Goal: Navigation & Orientation: Find specific page/section

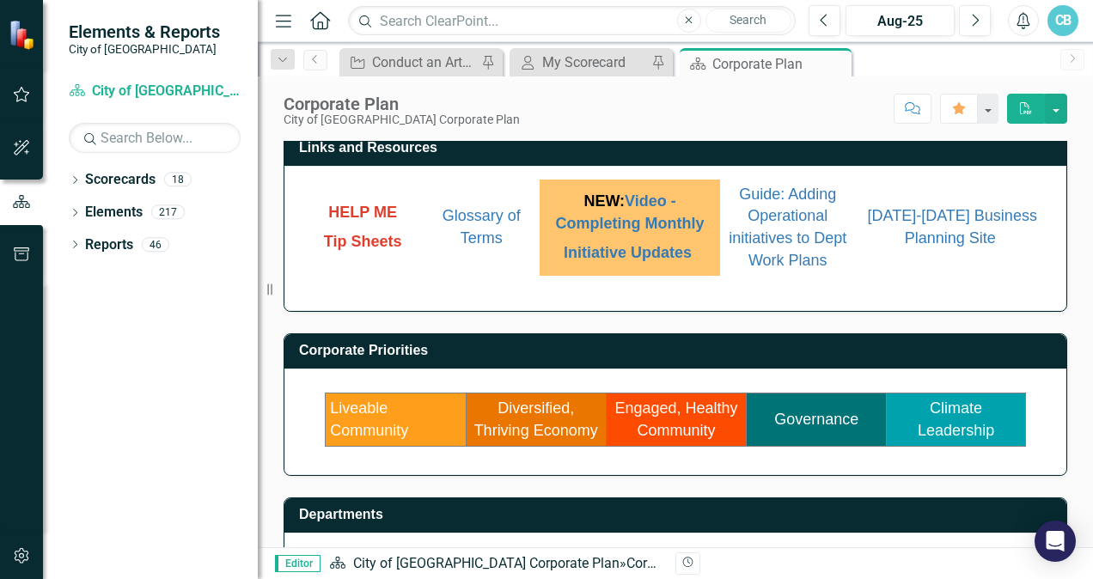
scroll to position [172, 0]
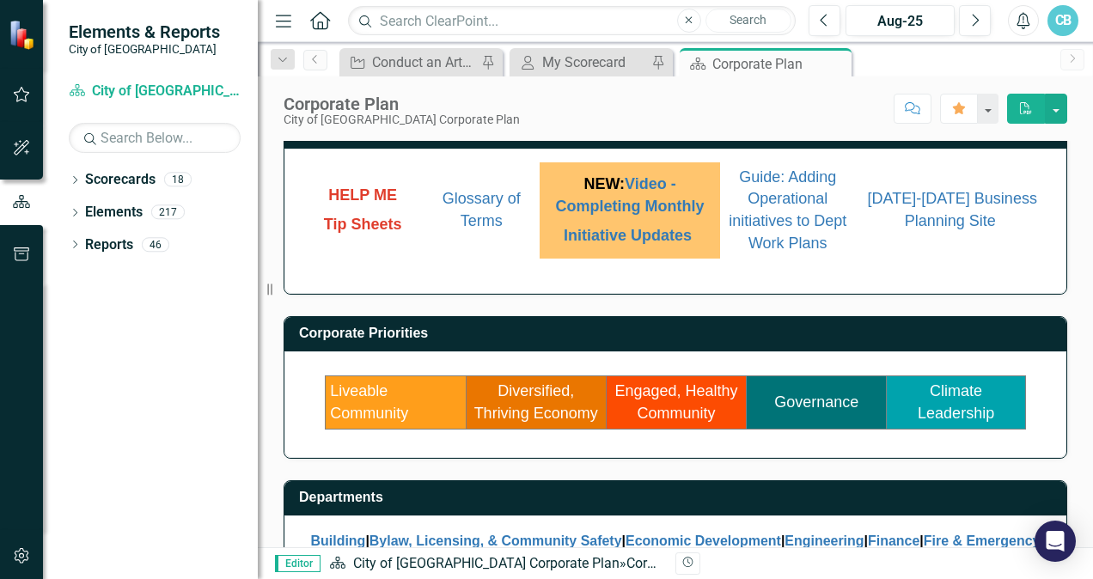
click at [678, 403] on link "Engaged, Healthy Community" at bounding box center [675, 402] width 123 height 40
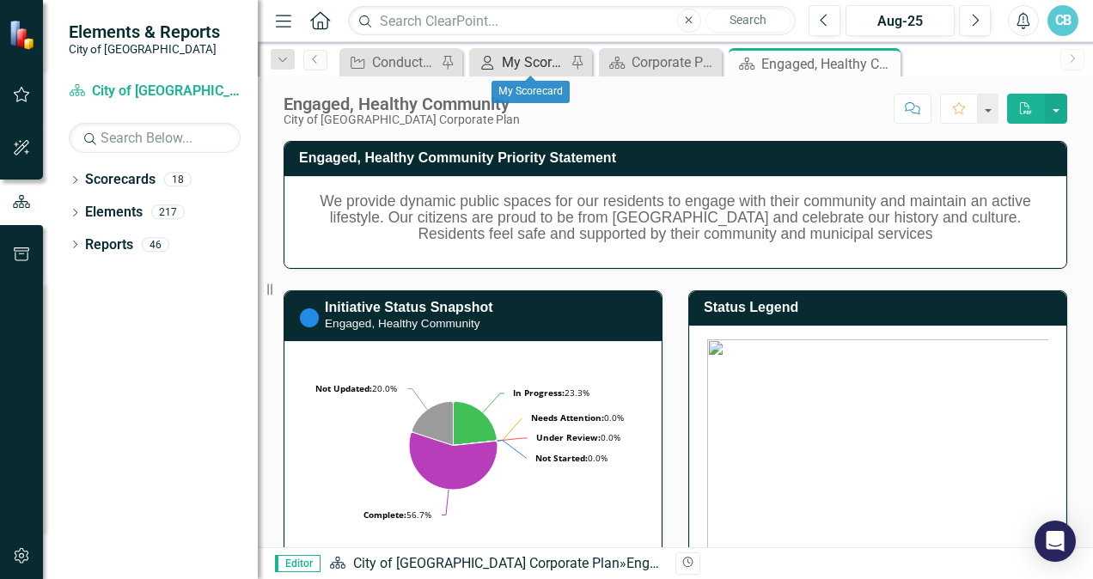
click at [521, 62] on div "My Scorecard" at bounding box center [534, 62] width 64 height 21
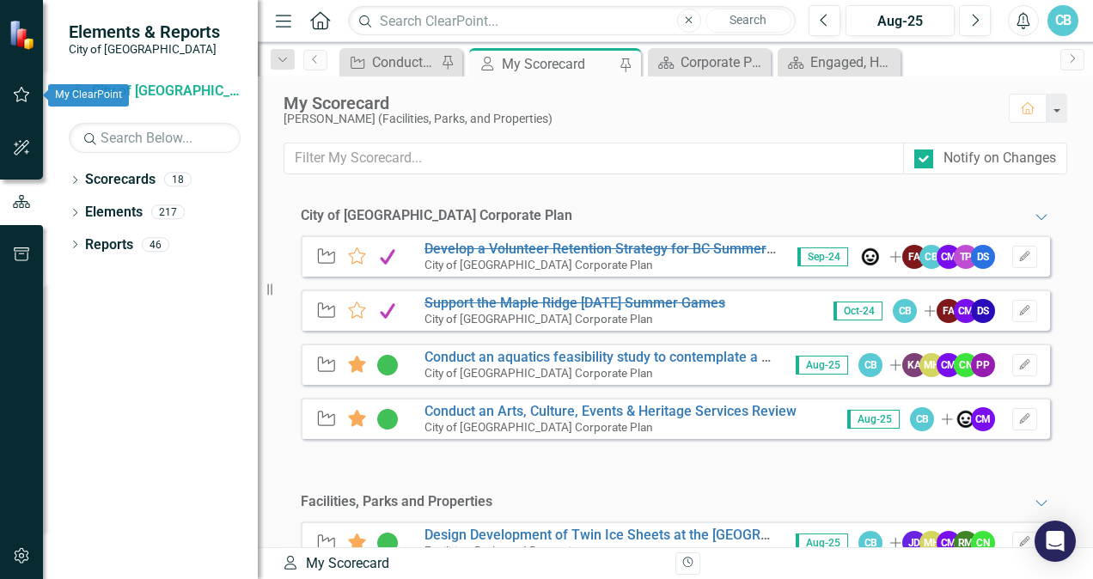
click at [22, 85] on button "button" at bounding box center [22, 95] width 39 height 36
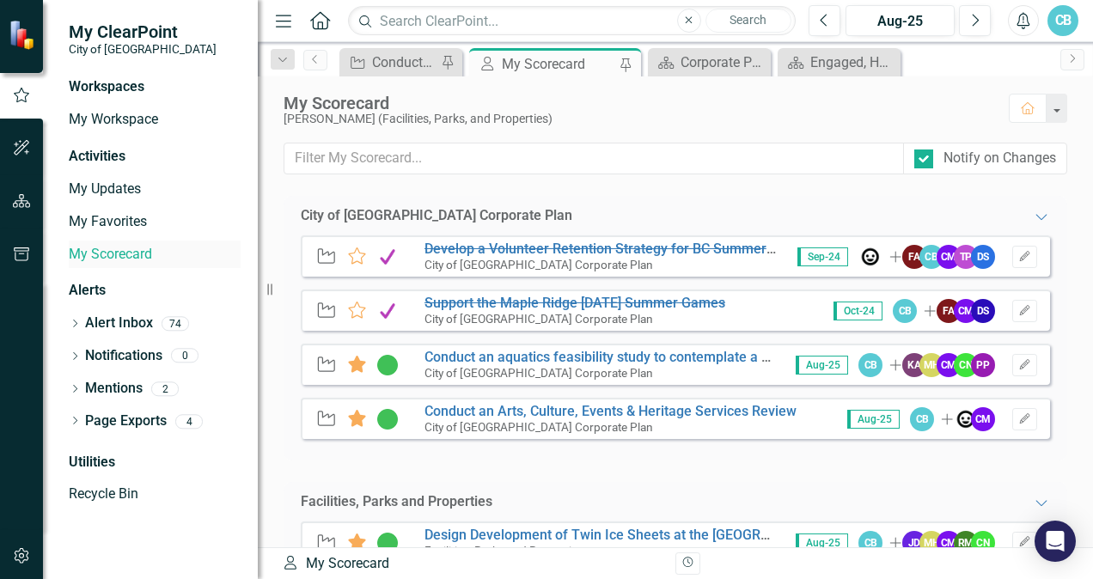
click at [83, 253] on link "My Scorecard" at bounding box center [155, 255] width 172 height 20
click at [699, 60] on div "Corporate Plan" at bounding box center [712, 62] width 64 height 21
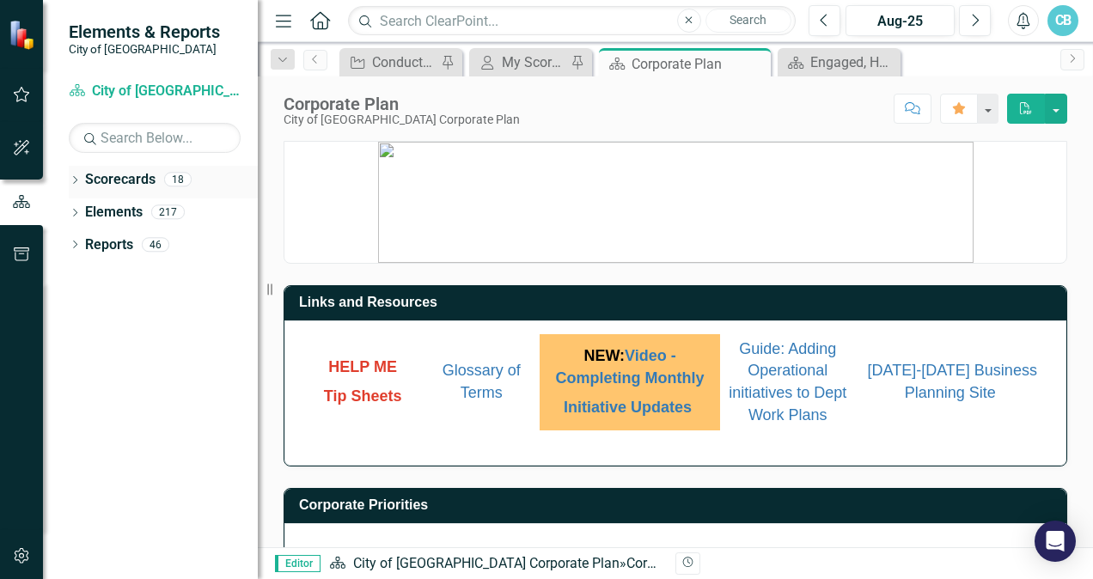
click at [77, 180] on icon "Dropdown" at bounding box center [75, 181] width 12 height 9
click at [83, 207] on icon "Dropdown" at bounding box center [83, 211] width 13 height 10
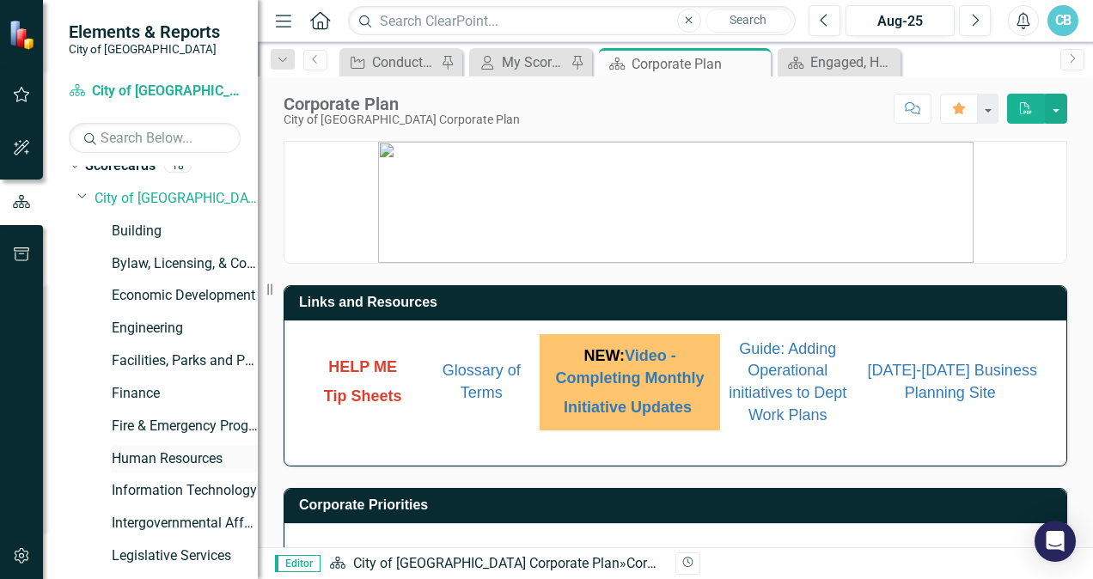
scroll to position [11, 0]
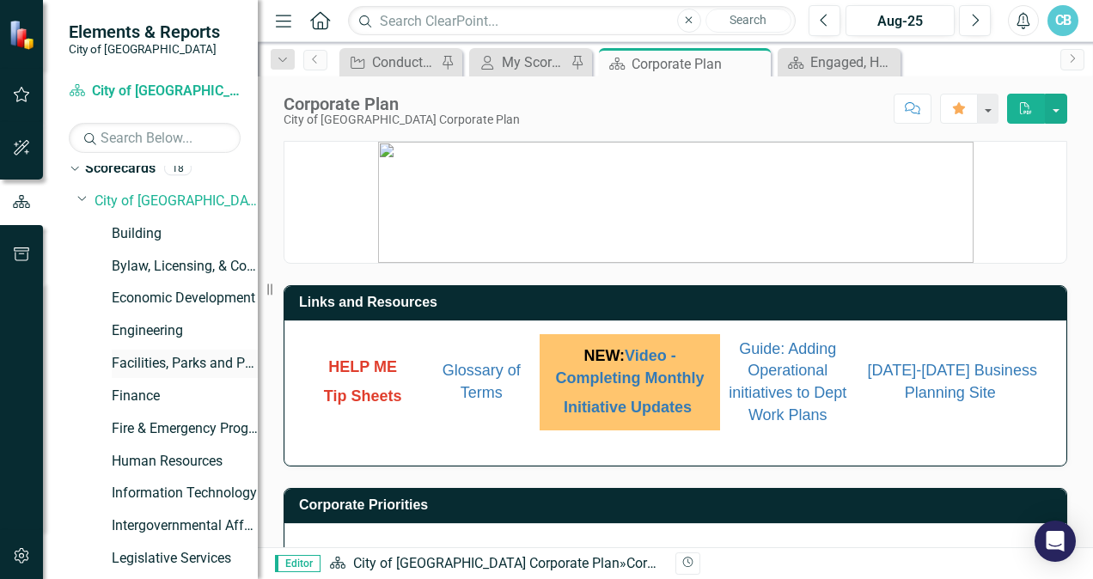
click at [158, 361] on link "Facilities, Parks and Properties" at bounding box center [185, 364] width 146 height 20
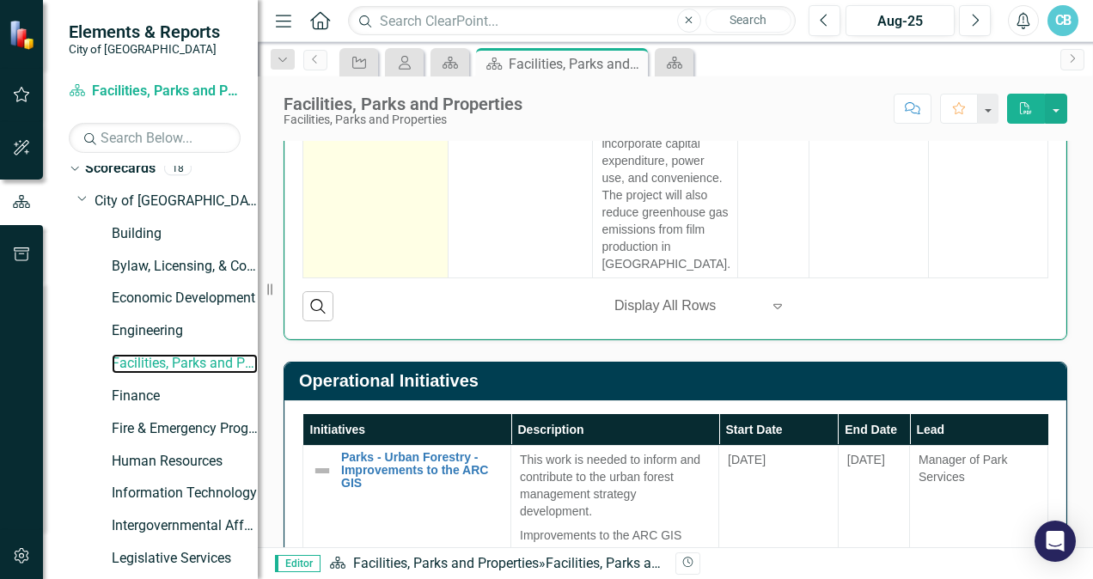
scroll to position [1160, 0]
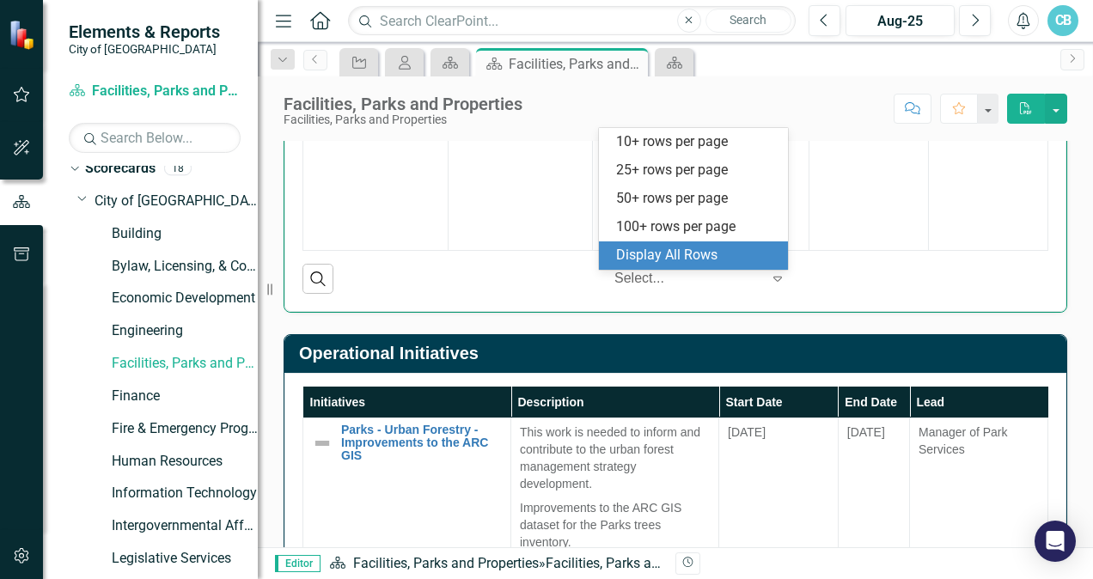
click at [769, 279] on icon "Expand" at bounding box center [777, 278] width 17 height 14
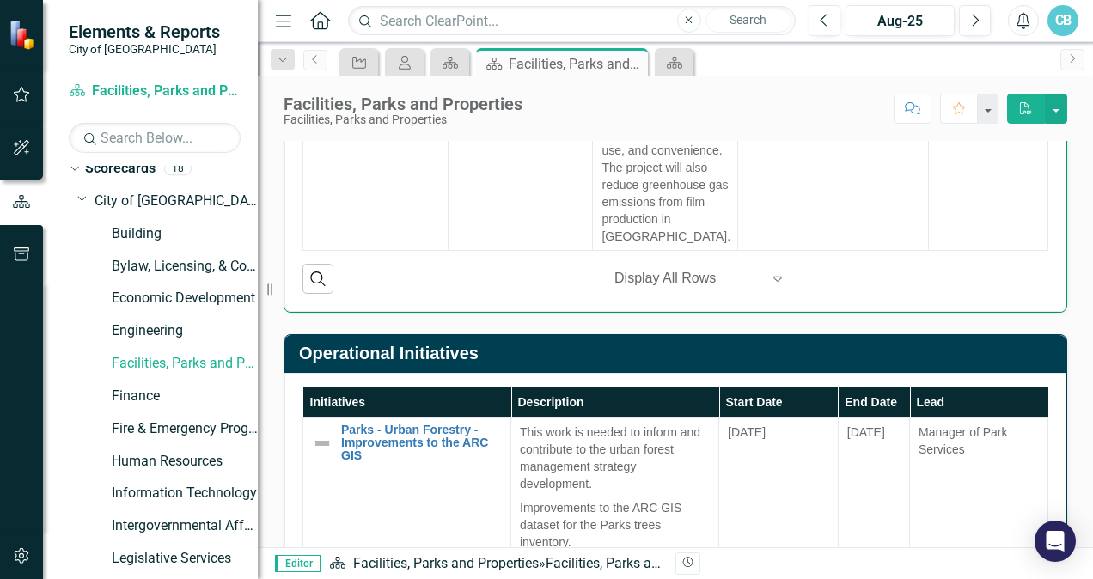
click at [536, 282] on div "‹ Previous 1 (current) › Next Display All Rows Expand" at bounding box center [695, 278] width 328 height 29
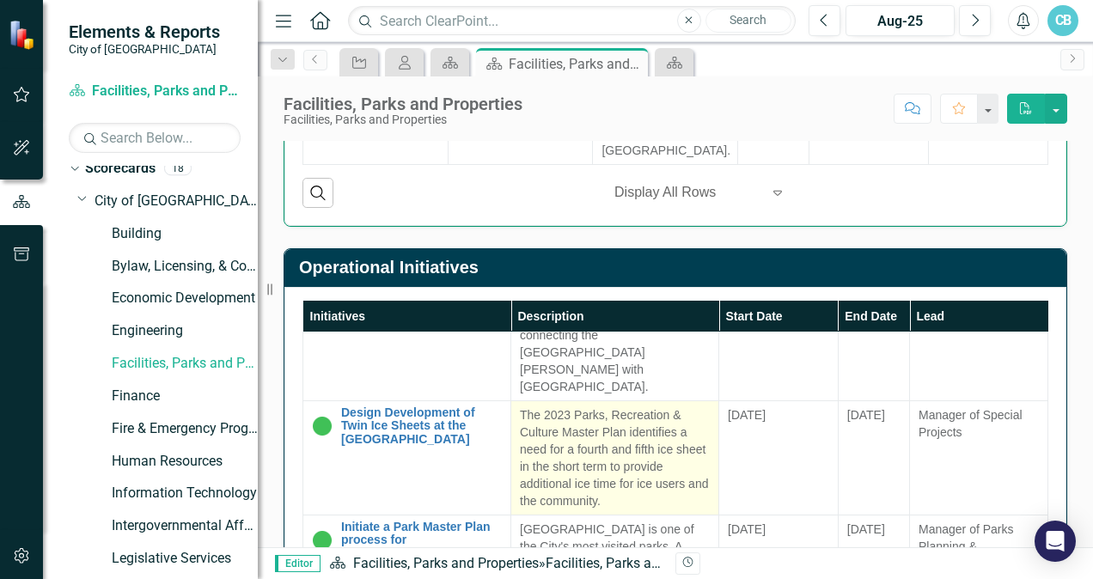
scroll to position [773, 0]
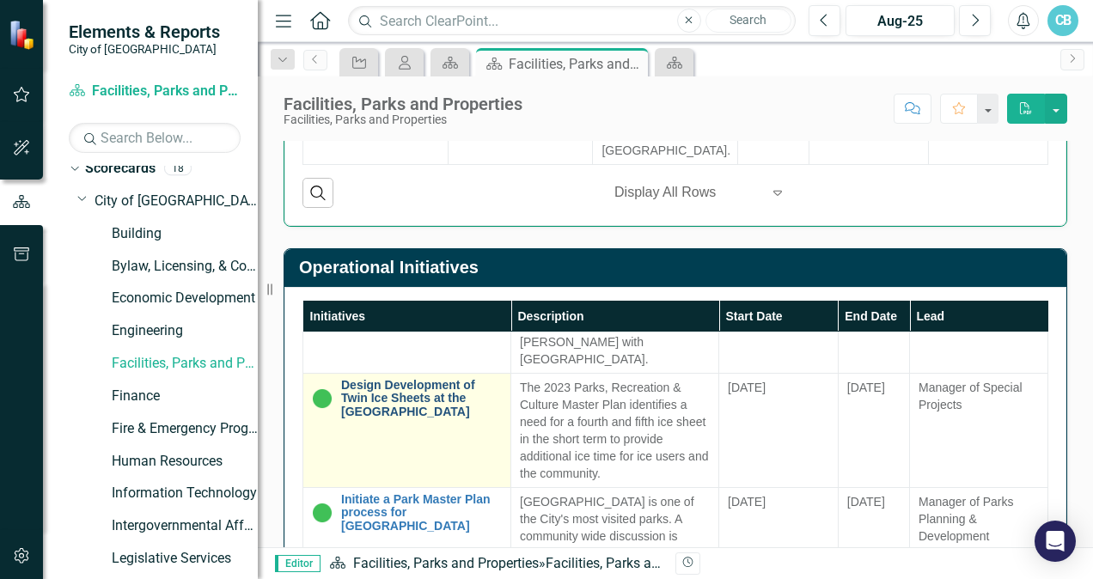
click at [430, 409] on link "Design Development of Twin Ice Sheets at the [GEOGRAPHIC_DATA]" at bounding box center [421, 399] width 161 height 40
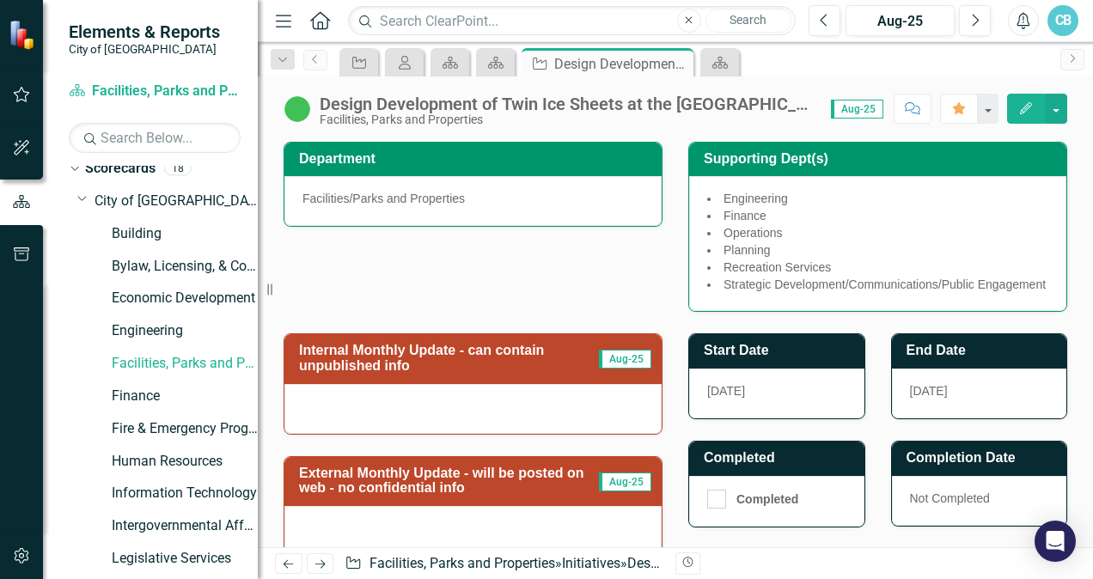
scroll to position [515, 0]
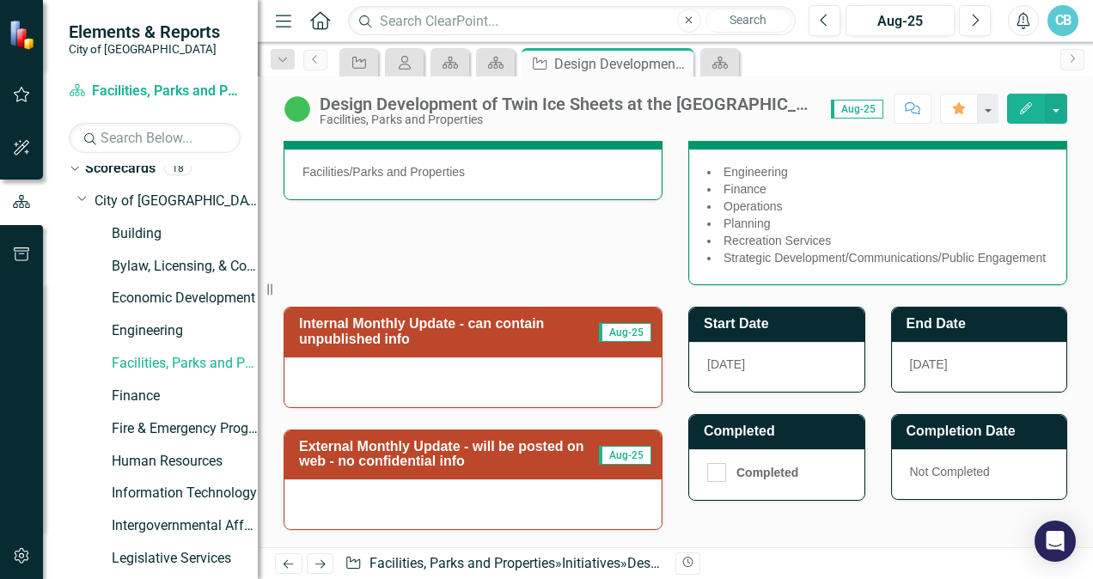
click at [467, 399] on div at bounding box center [472, 382] width 377 height 50
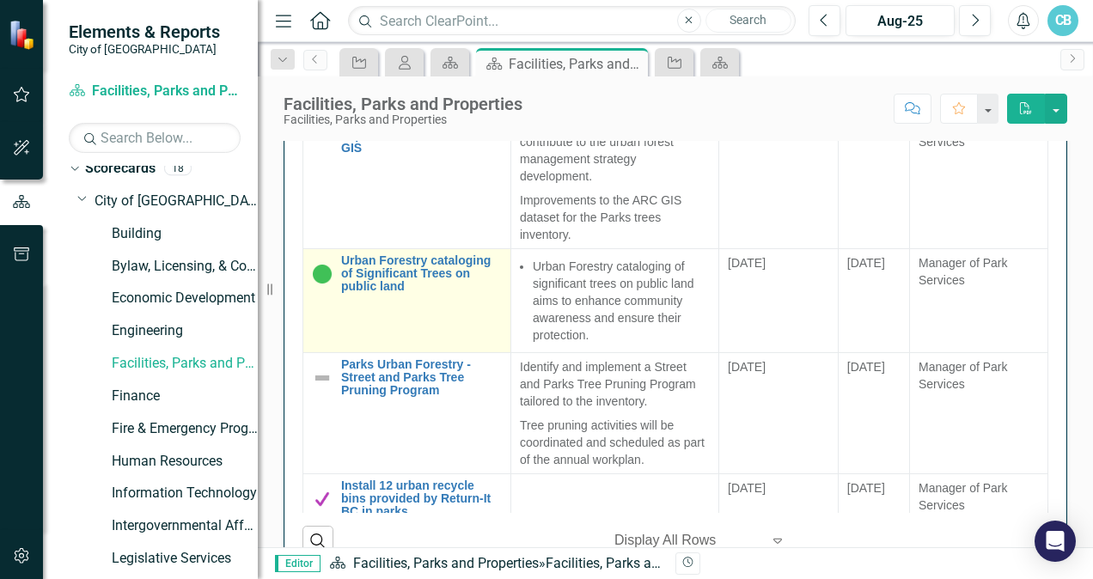
scroll to position [1469, 0]
click at [433, 273] on link "Urban Forestry cataloging of Significant Trees on public land" at bounding box center [421, 273] width 161 height 40
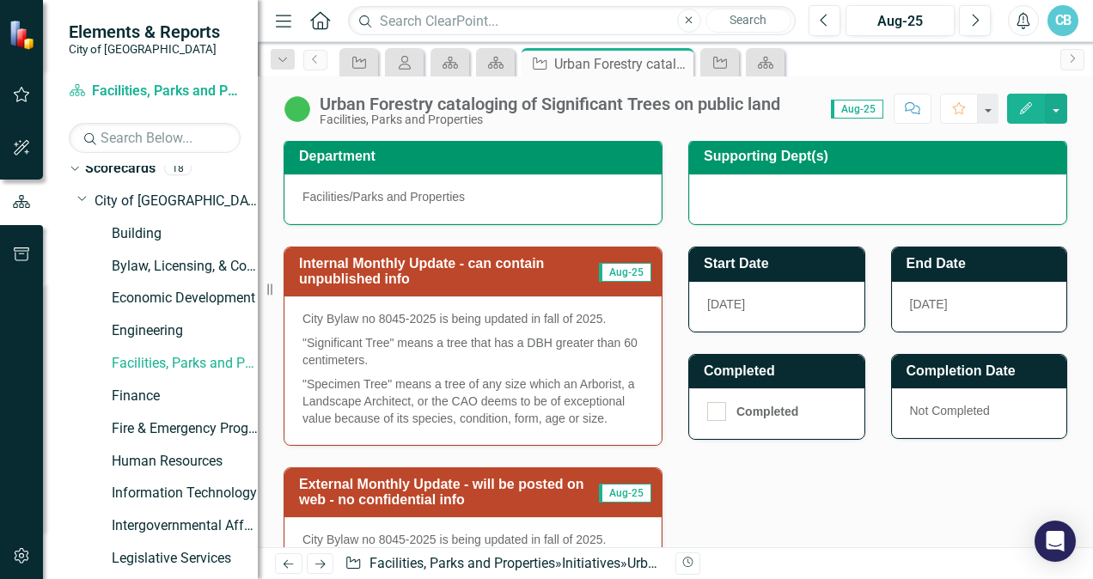
scroll to position [430, 0]
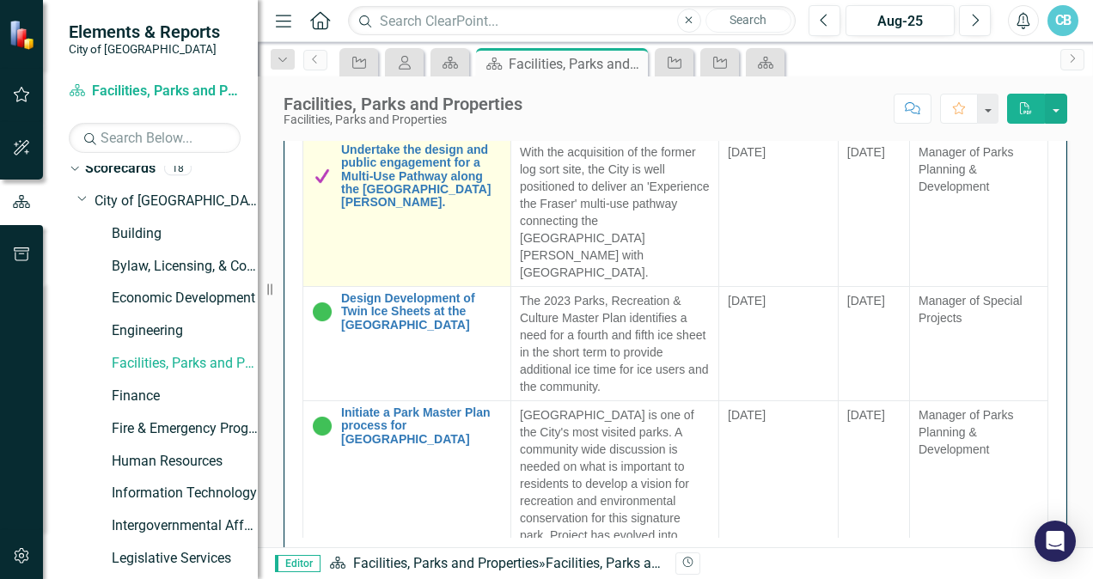
scroll to position [687, 0]
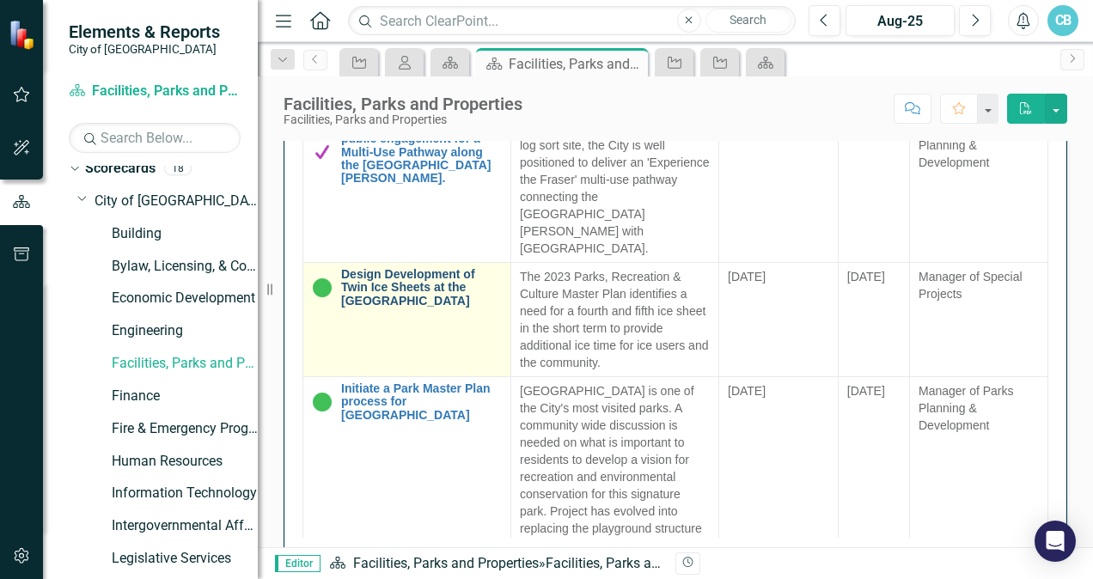
click at [445, 303] on link "Design Development of Twin Ice Sheets at the [GEOGRAPHIC_DATA]" at bounding box center [421, 288] width 161 height 40
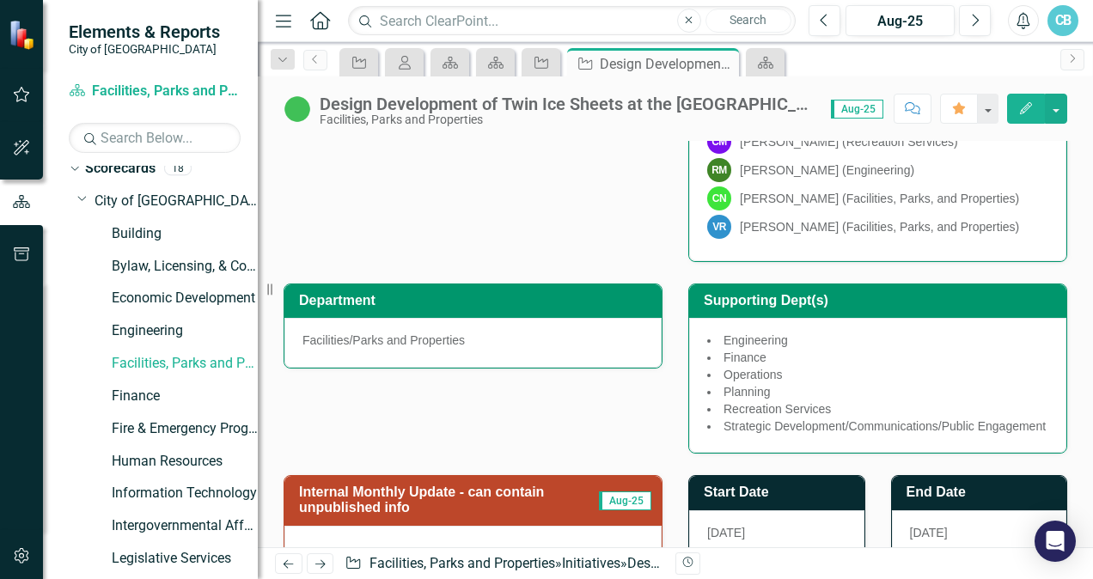
scroll to position [515, 0]
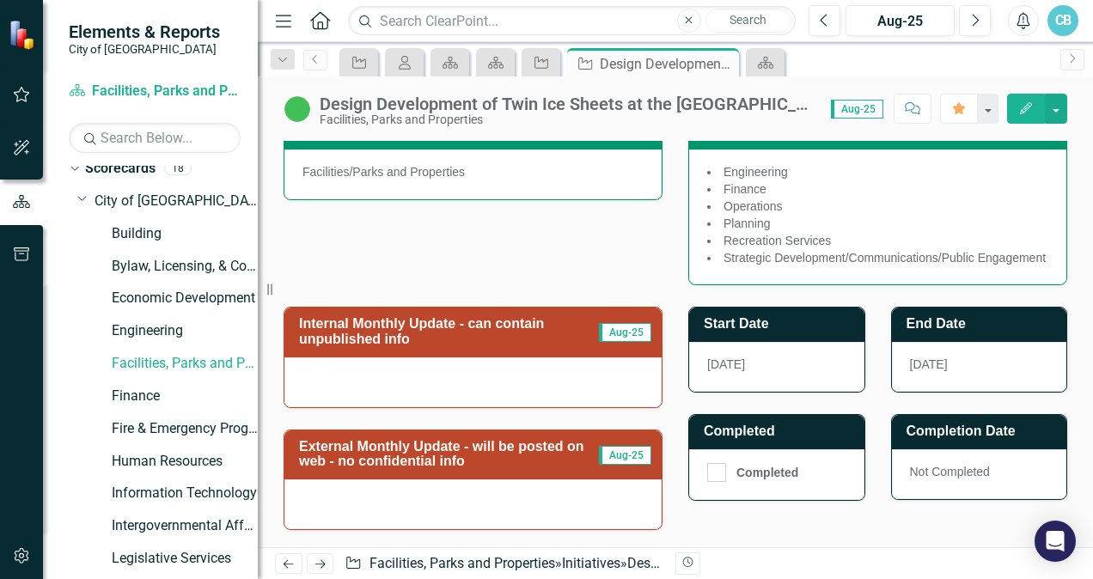
click at [349, 383] on div at bounding box center [472, 382] width 377 height 50
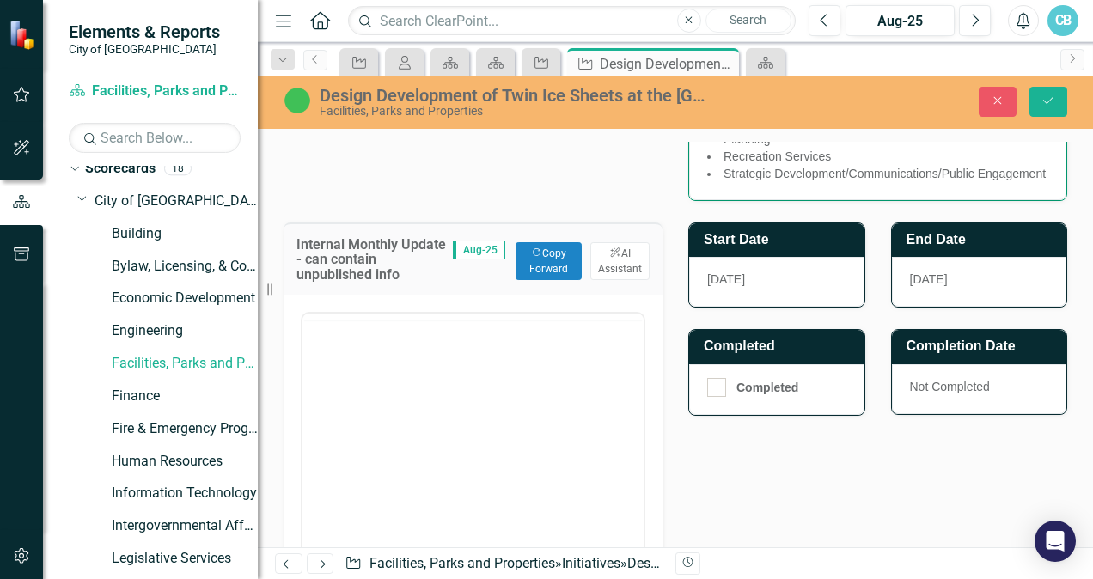
scroll to position [0, 0]
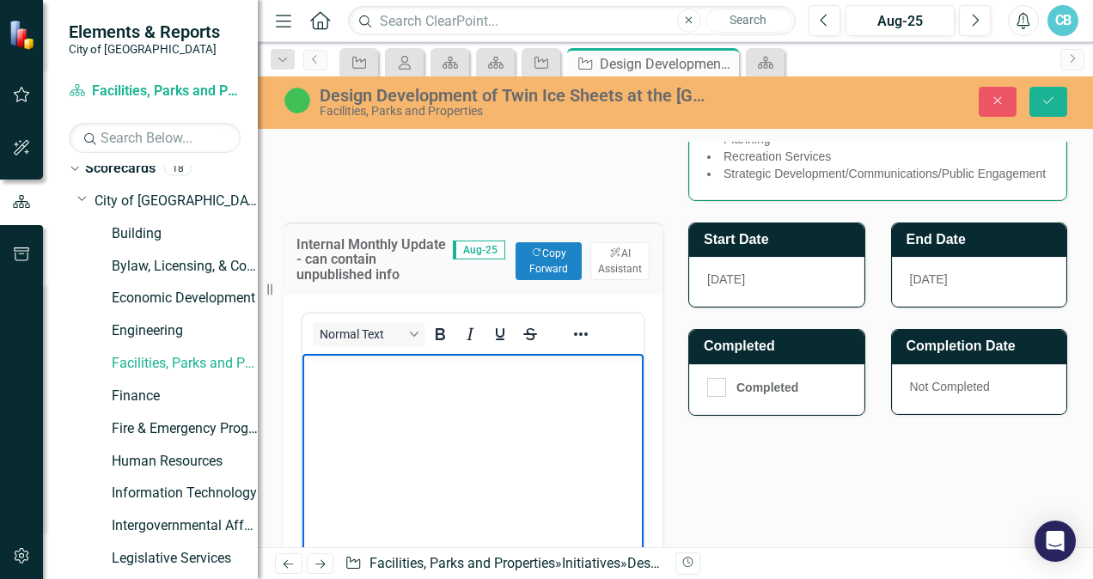
drag, startPoint x: 662, startPoint y: 736, endPoint x: 363, endPoint y: 358, distance: 482.4
click at [363, 358] on p "Rich Text Area. Press ALT-0 for help." at bounding box center [473, 367] width 332 height 21
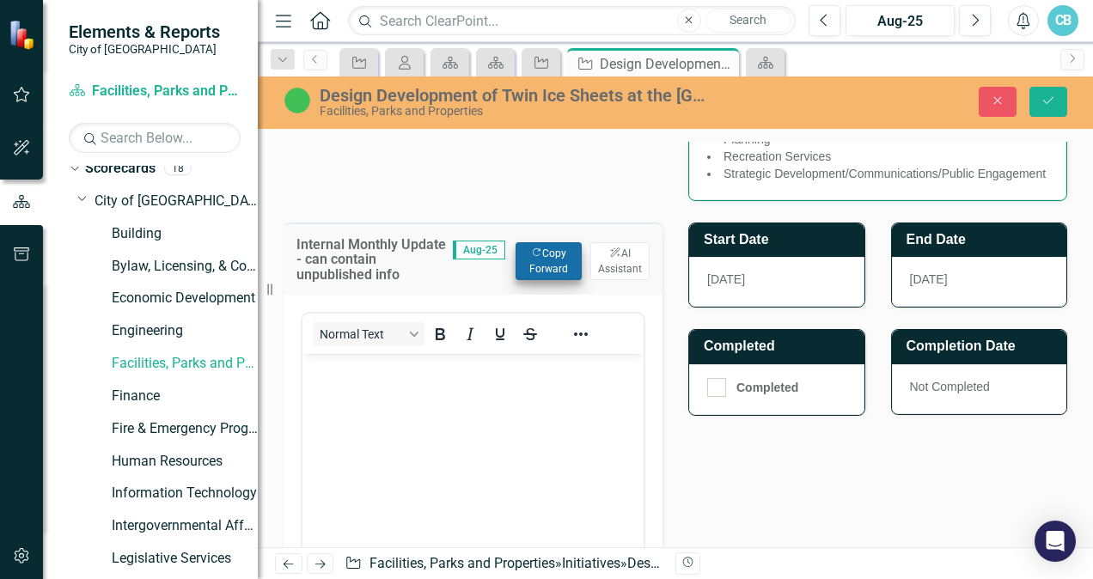
click at [544, 271] on button "Copy Forward Copy Forward" at bounding box center [548, 261] width 66 height 38
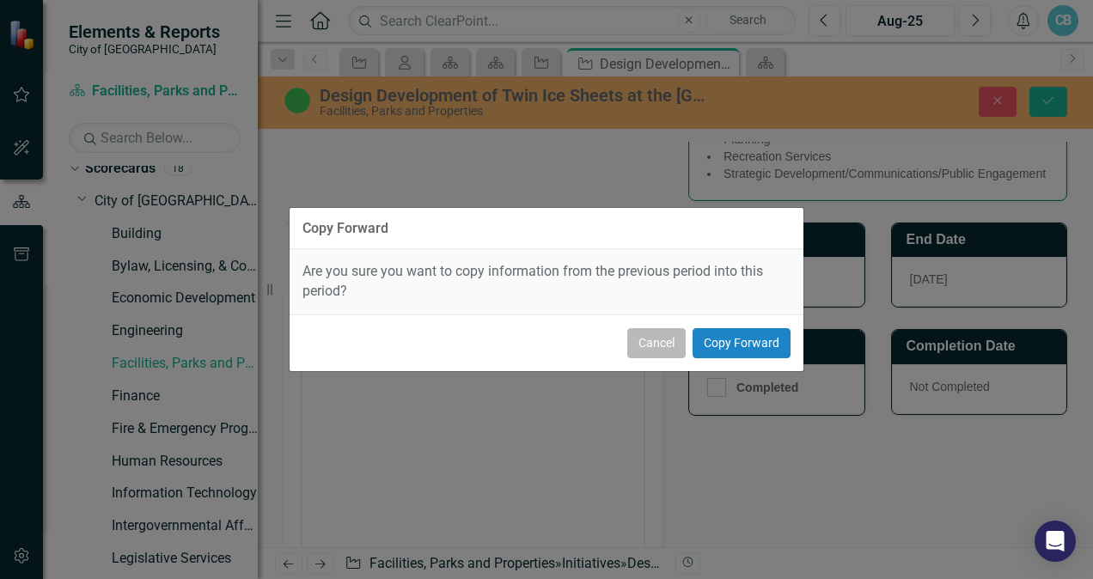
click at [672, 349] on button "Cancel" at bounding box center [656, 343] width 58 height 30
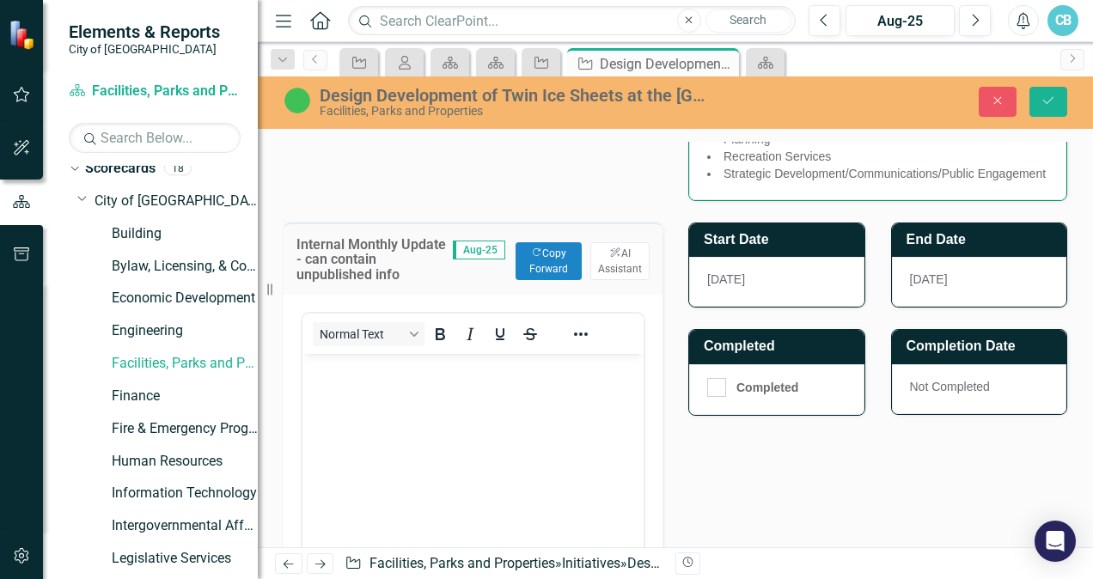
click at [413, 417] on body "Rich Text Area. Press ALT-0 for help." at bounding box center [472, 482] width 341 height 258
click at [472, 259] on span "Aug-25" at bounding box center [479, 250] width 52 height 19
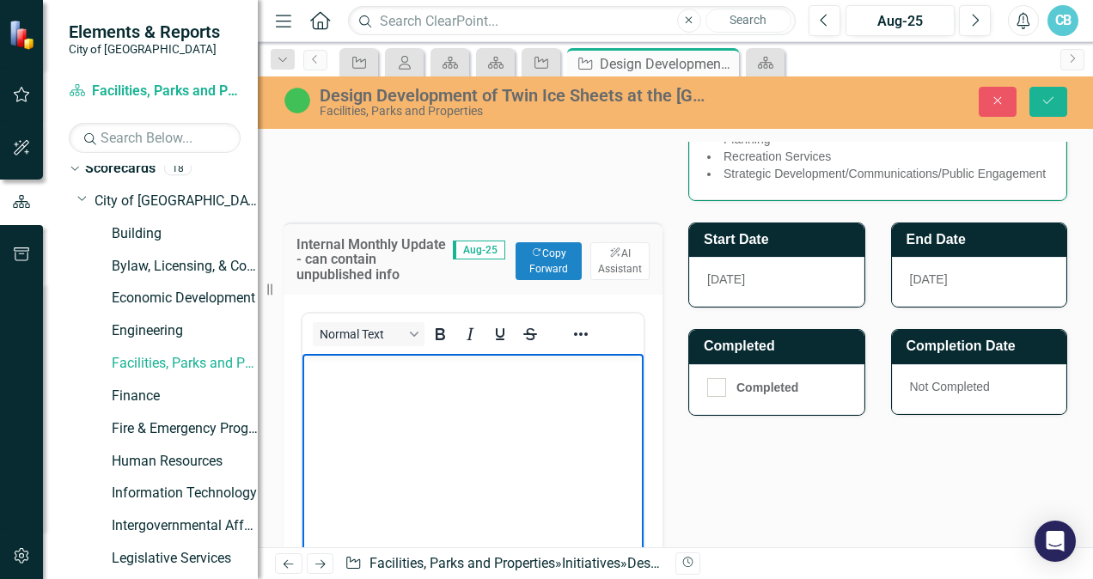
click at [457, 405] on body "Rich Text Area. Press ALT-0 for help." at bounding box center [472, 482] width 341 height 258
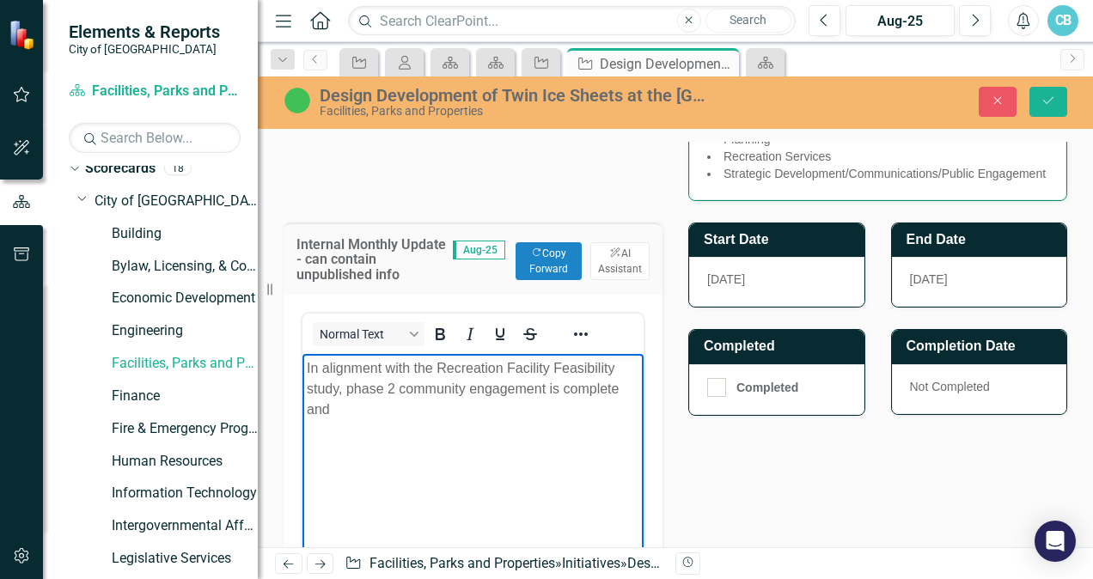
scroll to position [687, 0]
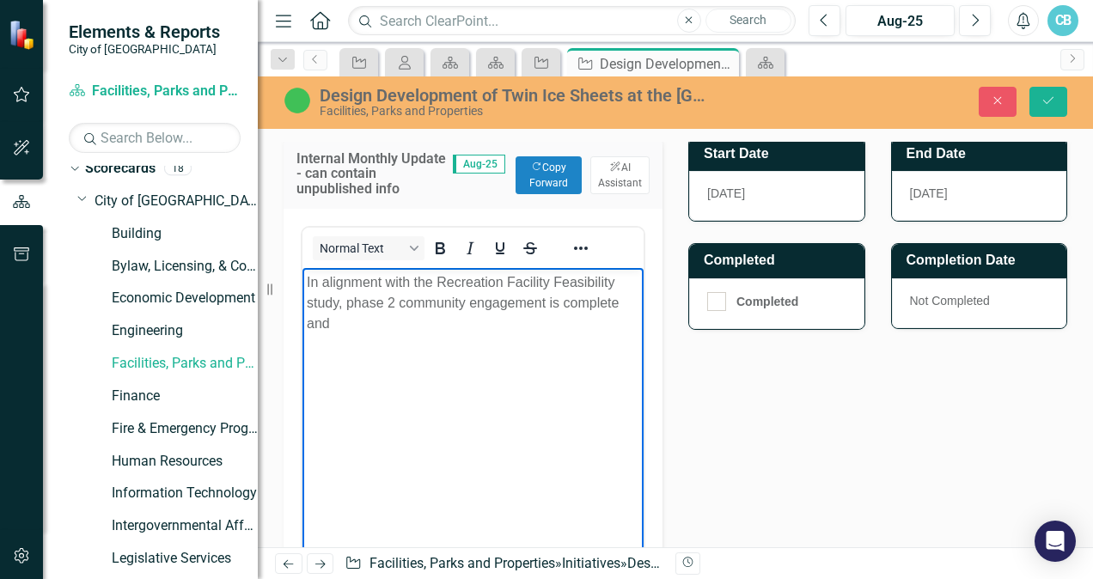
click at [559, 305] on p "In alignment with the Recreation Facility Feasibility study, phase 2 community …" at bounding box center [473, 302] width 332 height 62
drag, startPoint x: 431, startPoint y: 329, endPoint x: 555, endPoint y: 303, distance: 126.4
click at [555, 303] on p "In alignment with the Recreation Facility Feasibility study, phase 2 community …" at bounding box center [473, 302] width 332 height 62
click at [480, 326] on p "In alignment with the Recreation Facility Feasibility study, phase 2 community …" at bounding box center [473, 312] width 332 height 82
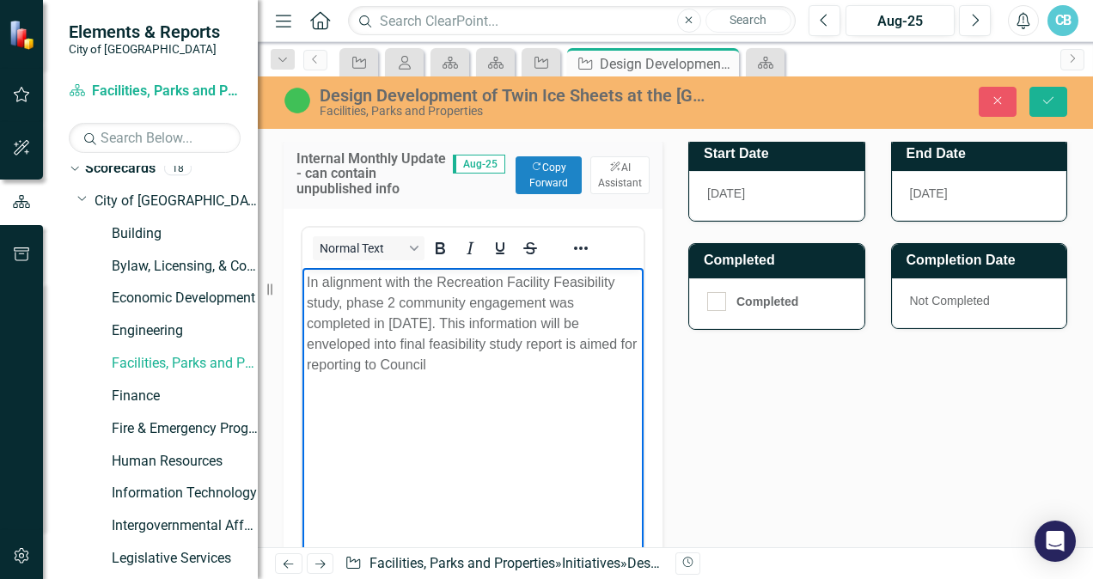
click at [576, 344] on p "In alignment with the Recreation Facility Feasibility study, phase 2 community …" at bounding box center [473, 322] width 332 height 103
click at [433, 369] on p "In alignment with the Recreation Facility Feasibility study, phase 2 community …" at bounding box center [473, 322] width 332 height 103
drag, startPoint x: 366, startPoint y: 368, endPoint x: 329, endPoint y: 368, distance: 36.9
click at [329, 368] on p "In alignment with the Recreation Facility Feasibility study, phase 2 community …" at bounding box center [473, 322] width 332 height 103
click at [452, 361] on p "In alignment with the Recreation Facility Feasibility study, phase 2 community …" at bounding box center [473, 322] width 332 height 103
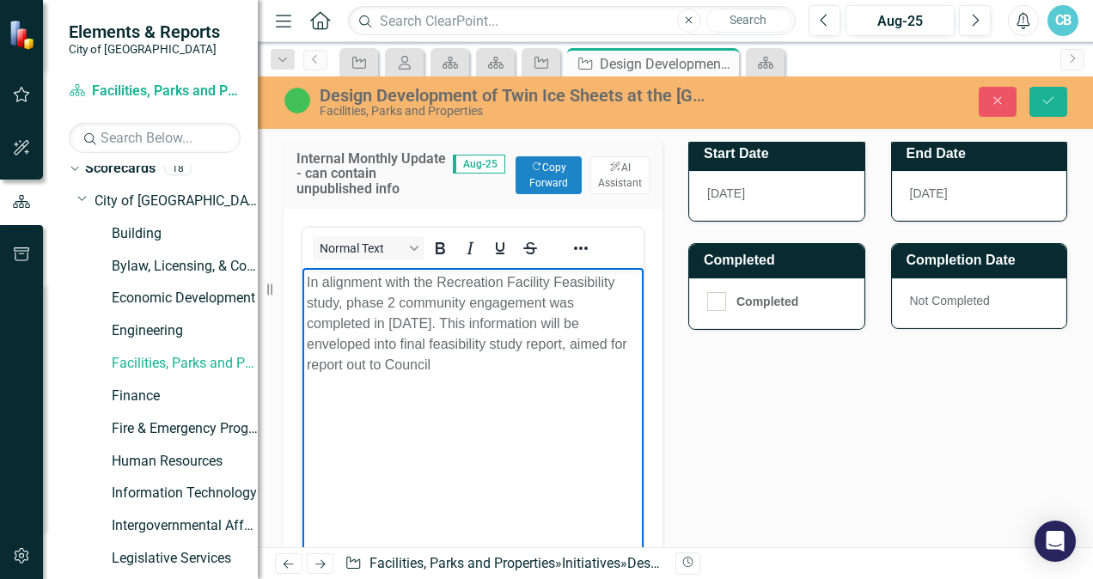
click at [372, 365] on p "In alignment with the Recreation Facility Feasibility study, phase 2 community …" at bounding box center [473, 322] width 332 height 103
click at [411, 363] on p "In alignment with the Recreation Facility Feasibility study, phase 2 community …" at bounding box center [473, 322] width 332 height 103
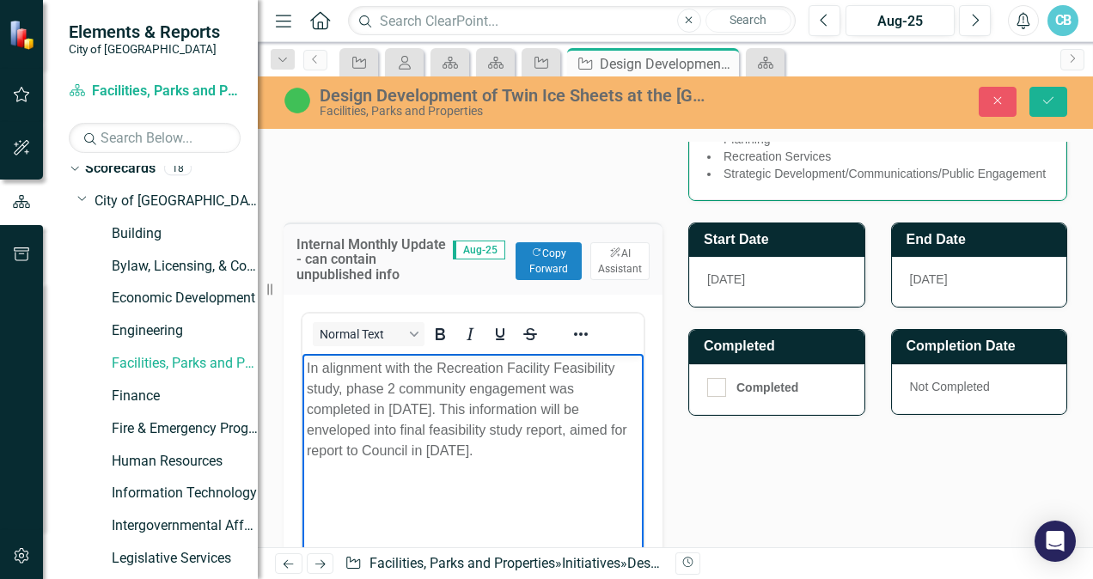
scroll to position [601, 0]
drag, startPoint x: 518, startPoint y: 452, endPoint x: 309, endPoint y: 369, distance: 224.8
click at [309, 369] on p "In alignment with the Recreation Facility Feasibility study, phase 2 community …" at bounding box center [473, 408] width 332 height 103
click at [522, 459] on body "In alignment with the Recreation Facility Feasibility study, phase 2 community …" at bounding box center [472, 482] width 341 height 258
drag, startPoint x: 480, startPoint y: 446, endPoint x: 361, endPoint y: 387, distance: 133.3
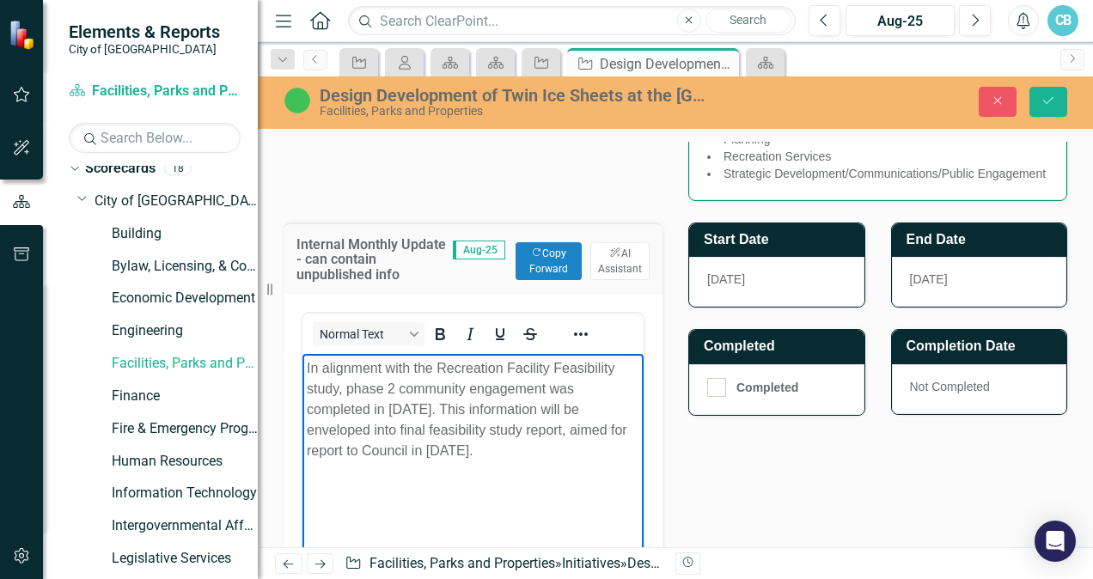
click at [306, 369] on body "In alignment with the Recreation Facility Feasibility study, phase 2 community …" at bounding box center [472, 482] width 341 height 258
copy p "In alignment with the Recreation Facility Feasibility study, phase 2 community …"
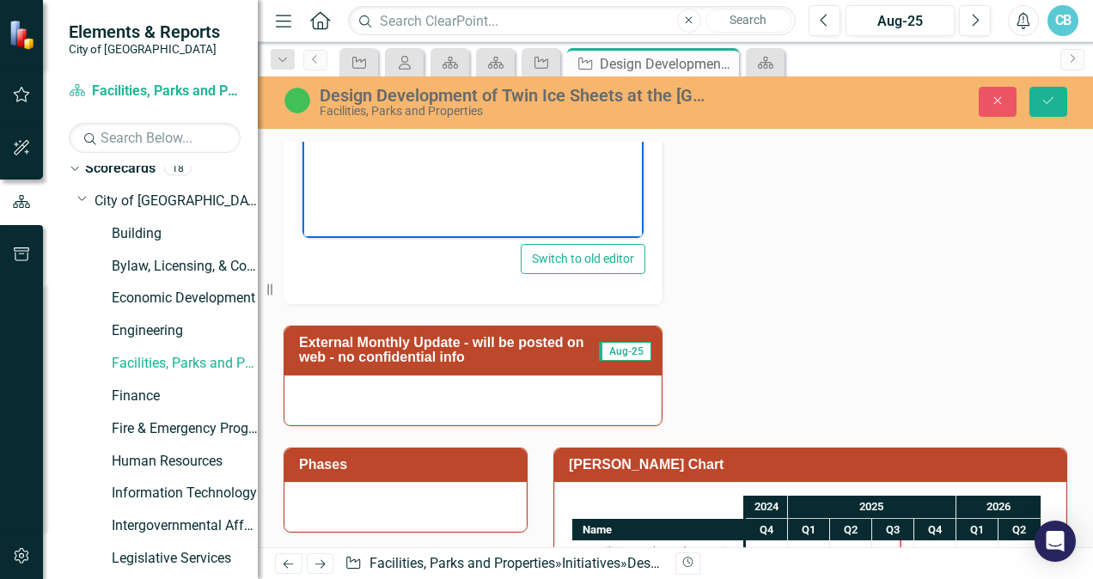
scroll to position [1117, 0]
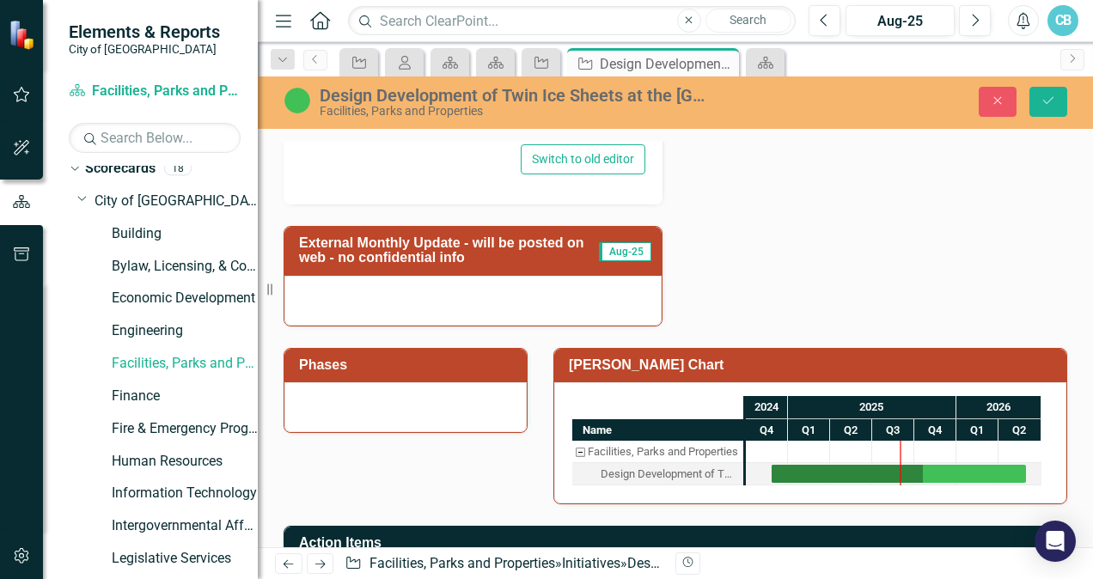
click at [419, 313] on div at bounding box center [472, 301] width 377 height 50
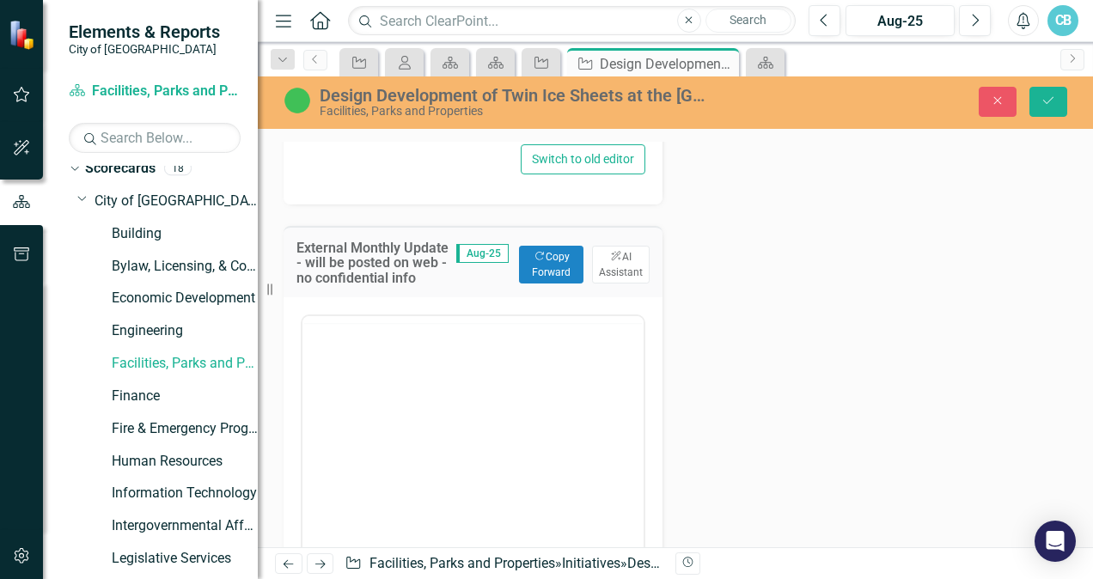
scroll to position [0, 0]
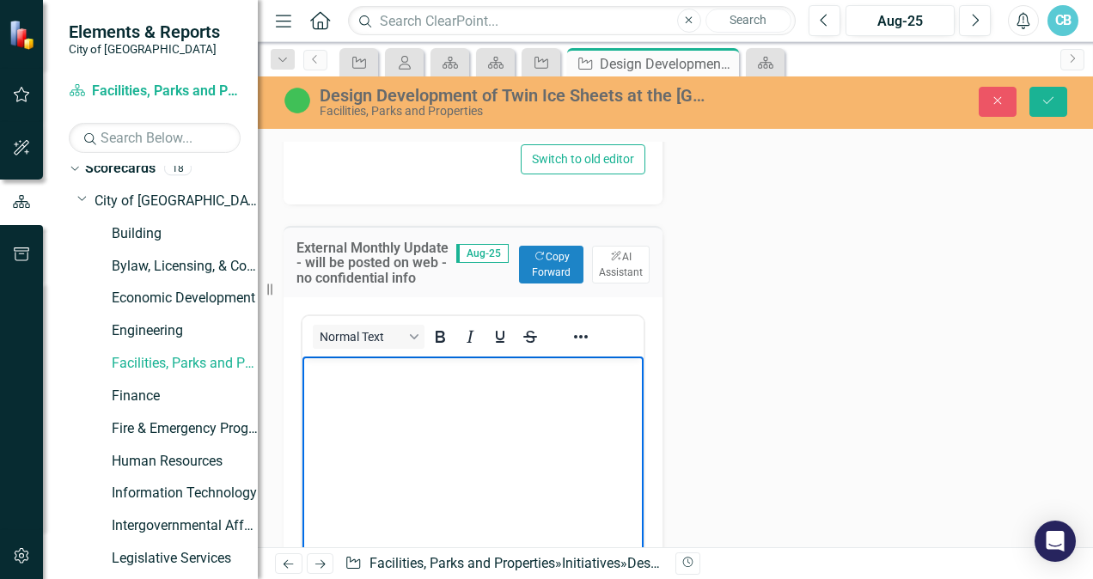
click at [361, 414] on body "Rich Text Area. Press ALT-0 for help." at bounding box center [472, 485] width 341 height 258
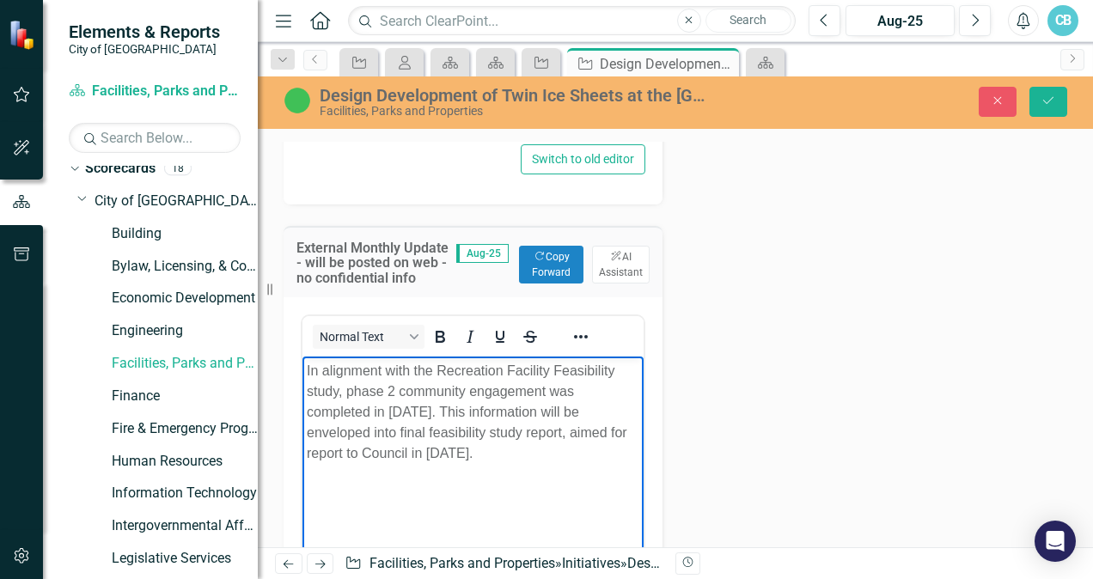
click at [371, 413] on p "In alignment with the Recreation Facility Feasibility study, phase 2 community …" at bounding box center [473, 412] width 332 height 103
click at [396, 393] on p "In alignment with the Recreation Facility Feasibility study, phase 2 community …" at bounding box center [473, 412] width 332 height 103
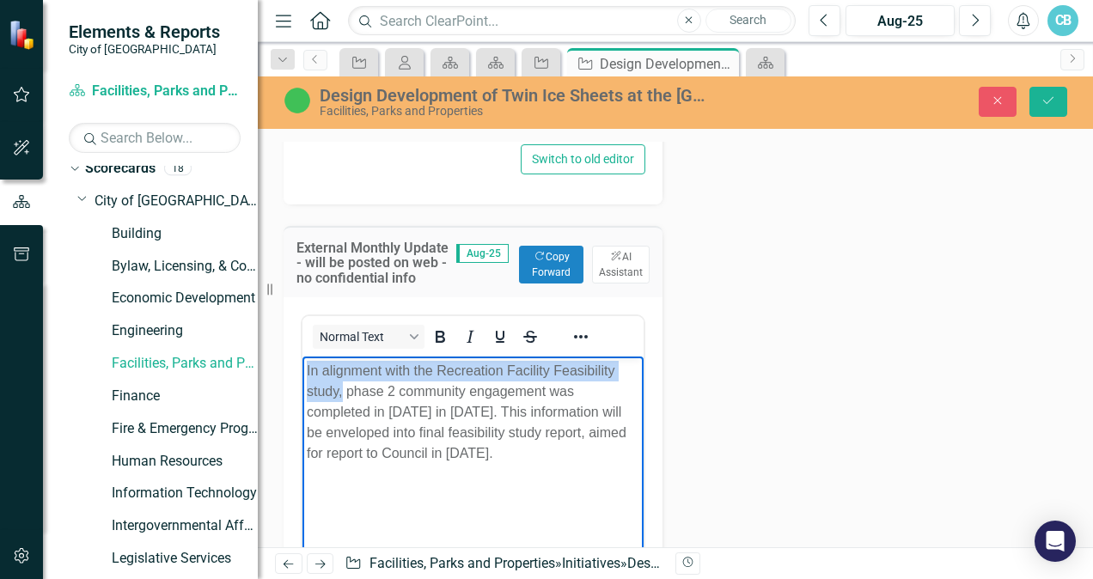
drag, startPoint x: 344, startPoint y: 391, endPoint x: 306, endPoint y: 371, distance: 42.6
click at [307, 371] on p "In alignment with the Recreation Facility Feasibility study, phase 2 community …" at bounding box center [473, 412] width 332 height 103
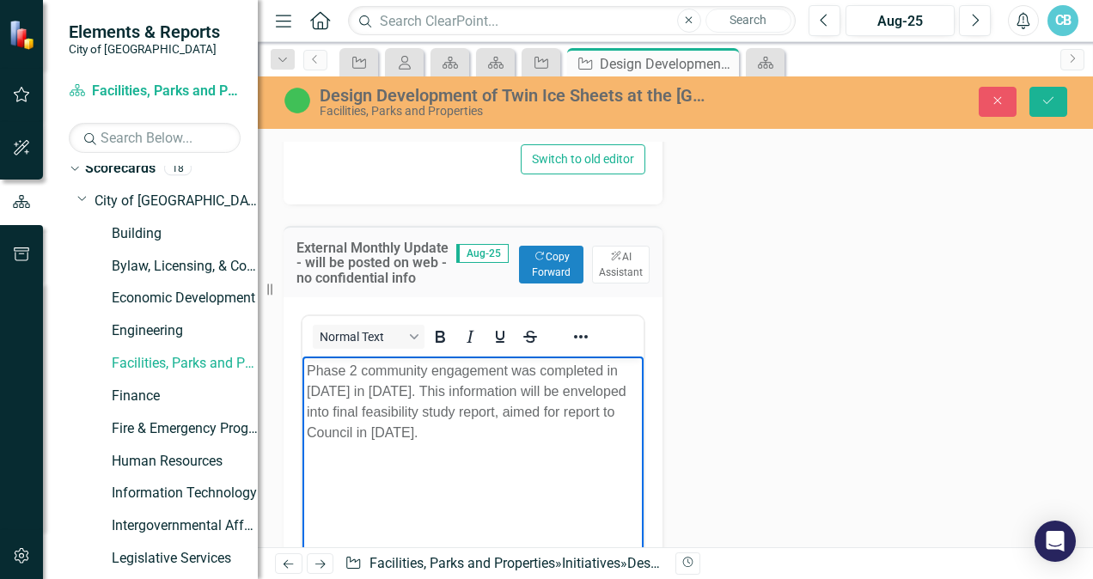
click at [400, 394] on p "Phase 2 community engagement was completed in [DATE] in [DATE]. This informatio…" at bounding box center [473, 402] width 332 height 82
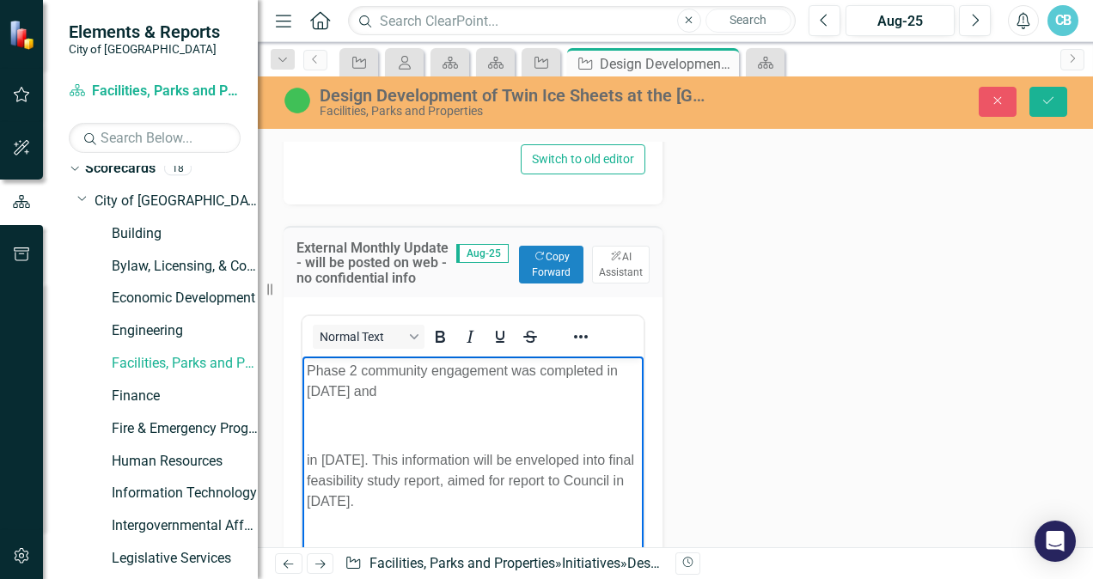
click at [434, 393] on p "Phase 2 community engagement was completed in [DATE] and" at bounding box center [473, 381] width 332 height 41
click at [419, 404] on body "Phase 2 community engagement was completed in [DATE] and in [DATE]. This inform…" at bounding box center [472, 485] width 341 height 258
click at [432, 390] on p "Phase 2 community engagement was completed in [DATE] and" at bounding box center [473, 381] width 332 height 41
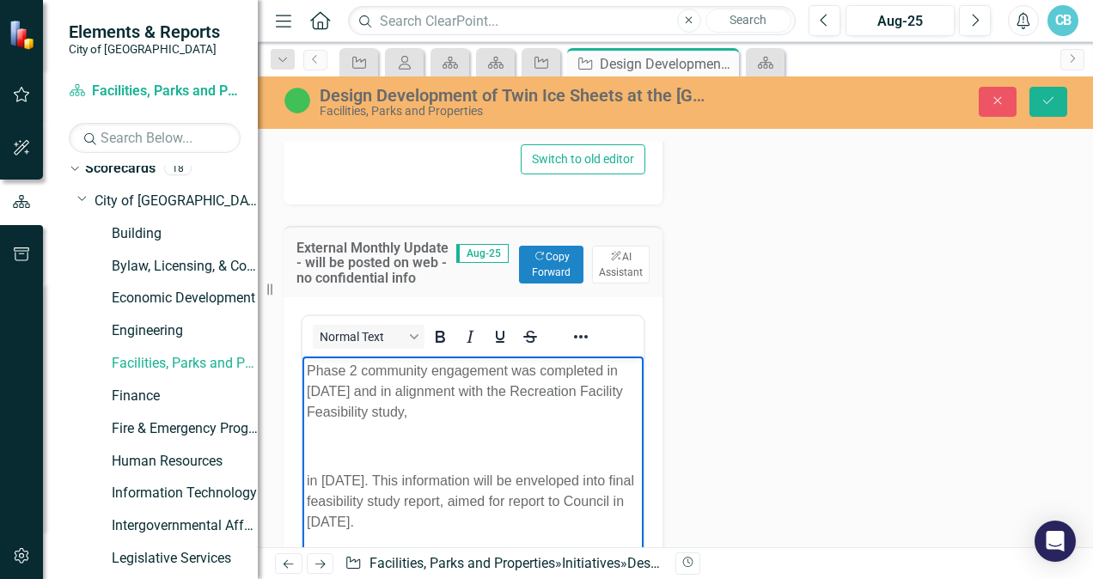
click at [424, 417] on p "Phase 2 community engagement was completed in [DATE] and in alignment with the …" at bounding box center [473, 392] width 332 height 62
click at [477, 416] on p "Phase 2 community engagement was completed in [DATE] and in alignment with the …" at bounding box center [473, 392] width 332 height 62
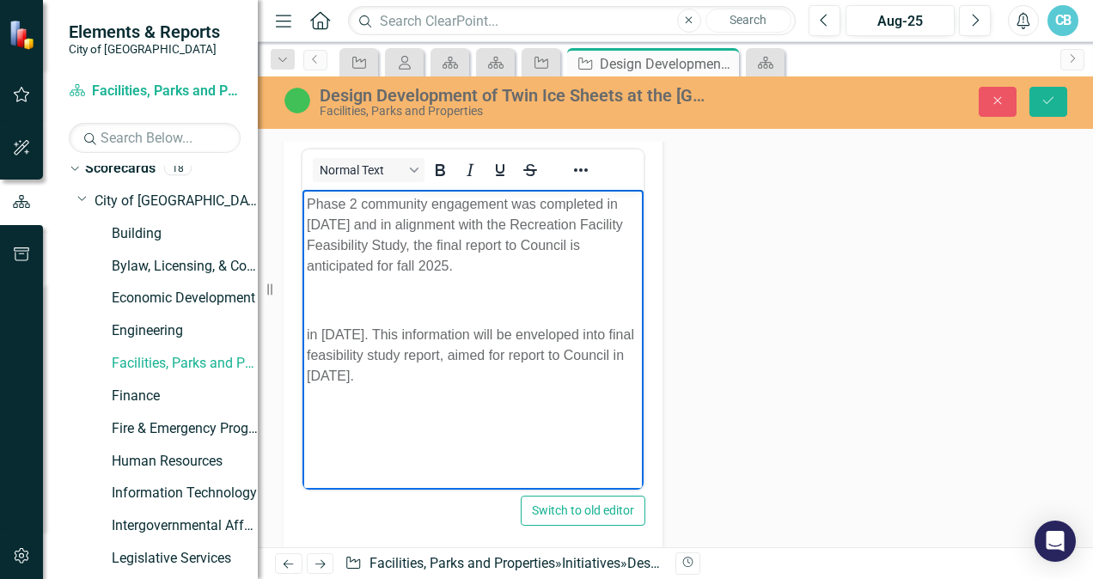
scroll to position [1289, 0]
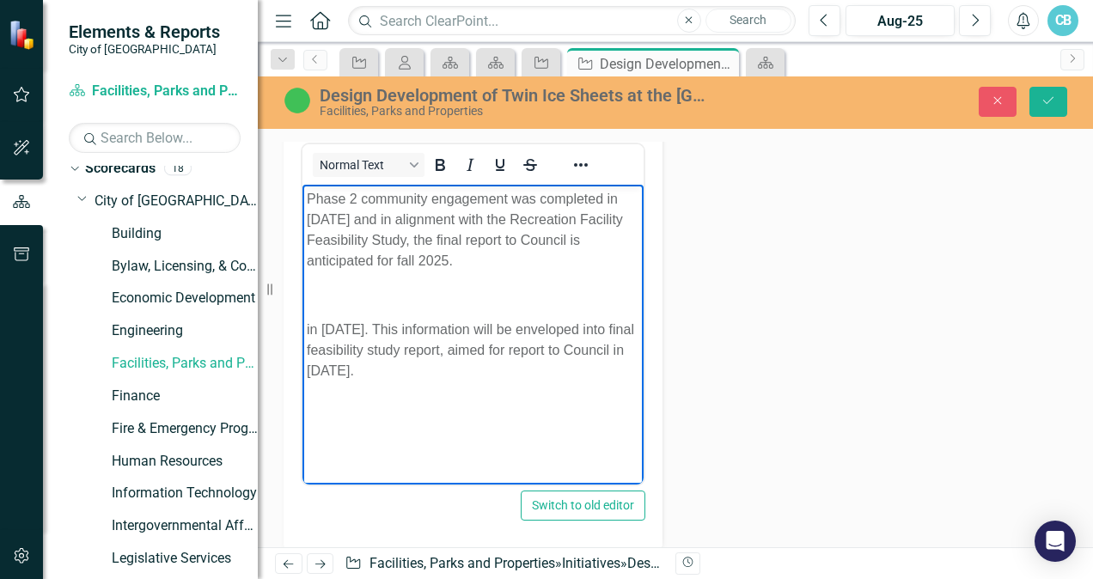
drag, startPoint x: 406, startPoint y: 389, endPoint x: 305, endPoint y: 337, distance: 114.1
click at [305, 337] on body "Phase 2 community engagement was completed in [DATE] and in alignment with the …" at bounding box center [472, 314] width 341 height 258
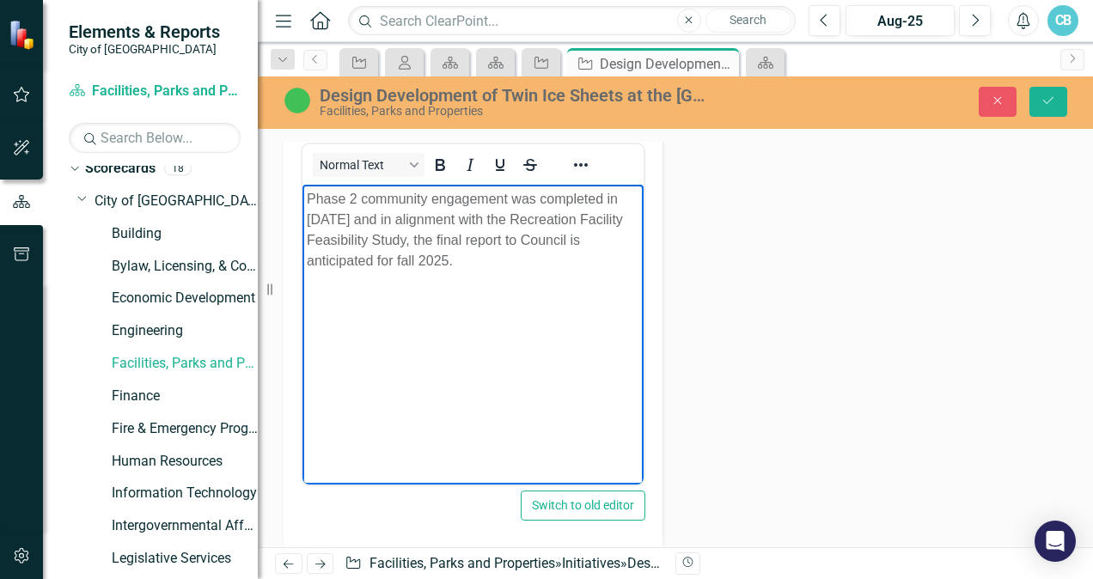
drag, startPoint x: 488, startPoint y: 257, endPoint x: 484, endPoint y: 281, distance: 24.4
click at [488, 258] on p "Phase 2 community engagement was completed in [DATE] and in alignment with the …" at bounding box center [473, 230] width 332 height 82
drag, startPoint x: 483, startPoint y: 265, endPoint x: 300, endPoint y: 201, distance: 194.0
click at [302, 201] on html "Phase 2 community engagement was completed in [DATE] and in alignment with the …" at bounding box center [472, 314] width 341 height 258
copy p "Phase 2 community engagement was completed in [DATE] and in alignment with the …"
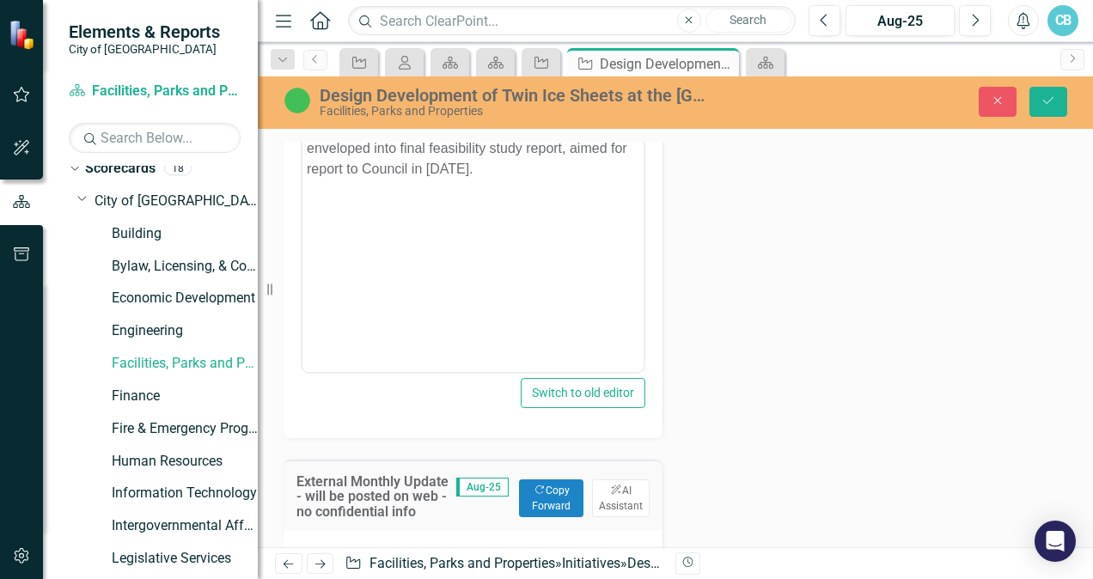
scroll to position [773, 0]
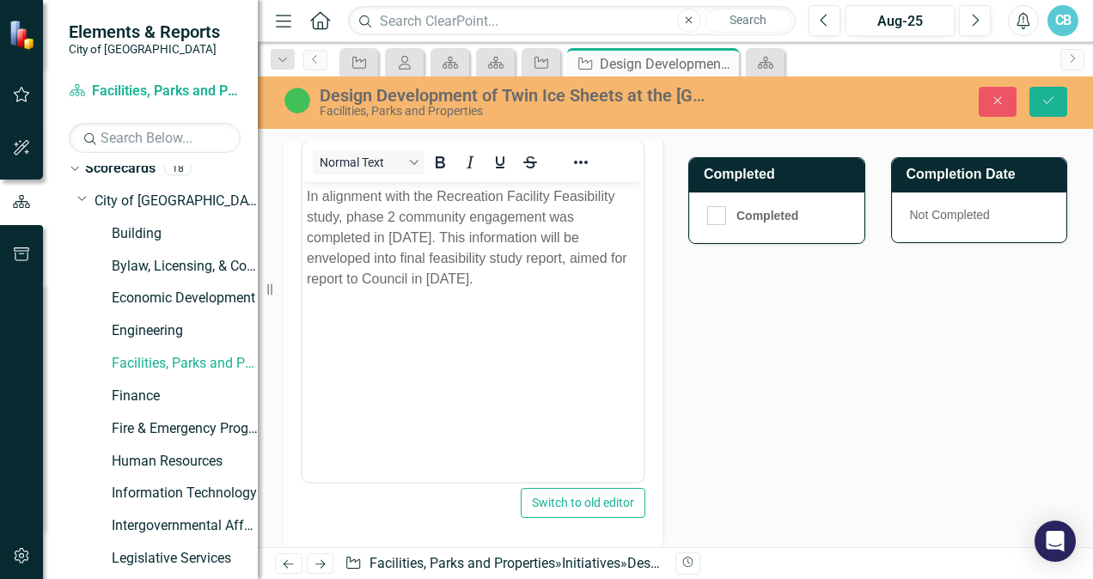
click at [490, 365] on body "In alignment with the Recreation Facility Feasibility study, phase 2 community …" at bounding box center [472, 310] width 341 height 258
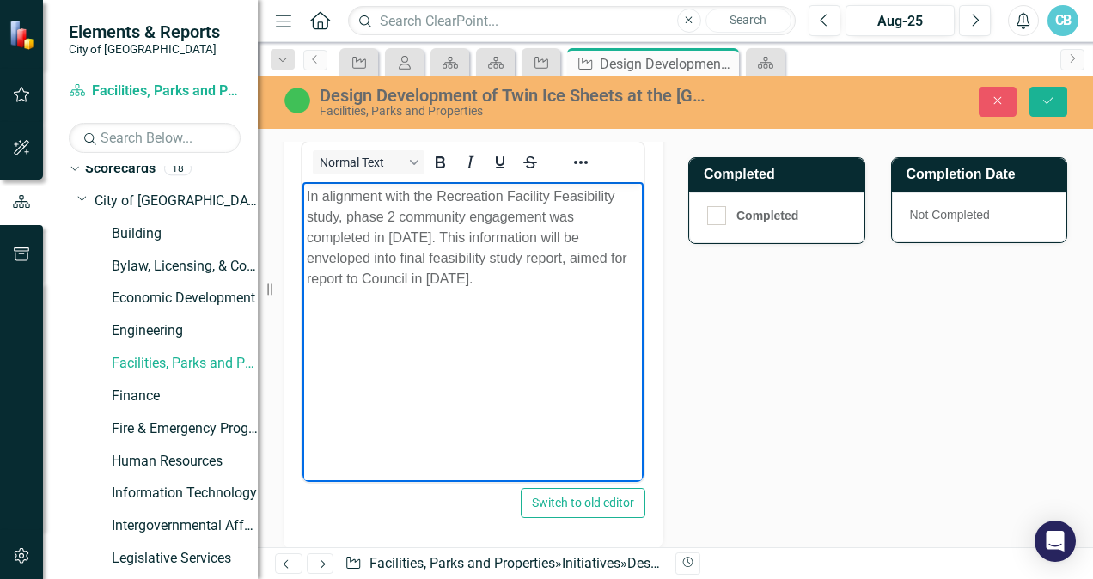
drag, startPoint x: 541, startPoint y: 284, endPoint x: 240, endPoint y: 190, distance: 316.0
click at [302, 190] on html "In alignment with the Recreation Facility Feasibility study, phase 2 community …" at bounding box center [472, 310] width 341 height 258
click at [454, 356] on body "Phase 2 community engagement was completed in [DATE] and in alignment with the …" at bounding box center [472, 310] width 341 height 258
click at [486, 253] on p "Phase 2 community engagement was completed in [DATE] and in alignment with the …" at bounding box center [473, 227] width 332 height 82
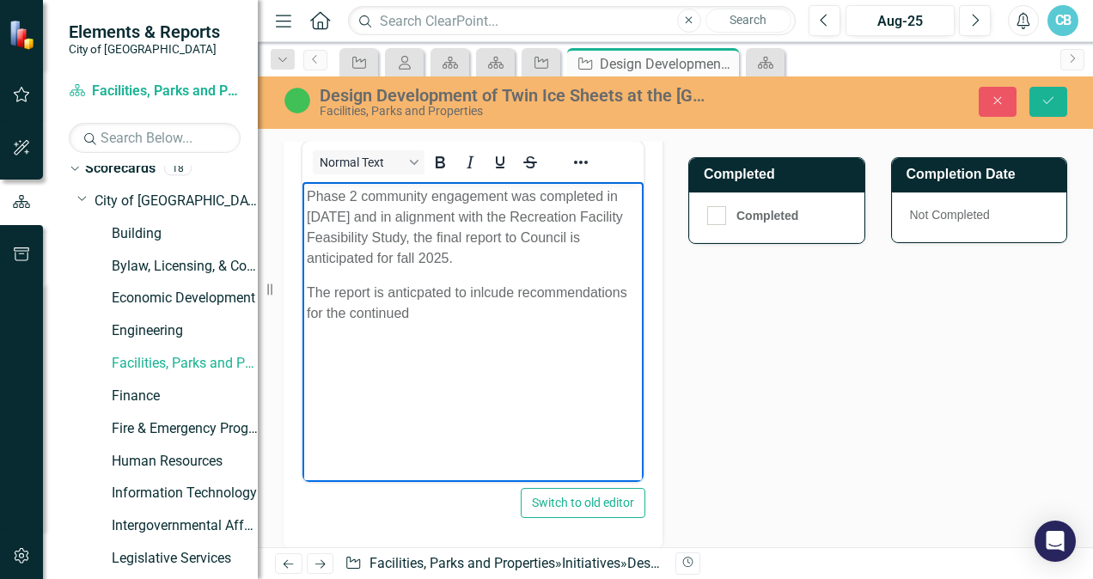
click at [435, 325] on body "Phase 2 community engagement was completed in [DATE] and in alignment with the …" at bounding box center [472, 310] width 341 height 258
drag, startPoint x: 388, startPoint y: 323, endPoint x: 301, endPoint y: 289, distance: 94.1
click at [302, 289] on html "Phase 2 community engagement was completed in [DATE] and in alignment with the …" at bounding box center [472, 310] width 341 height 258
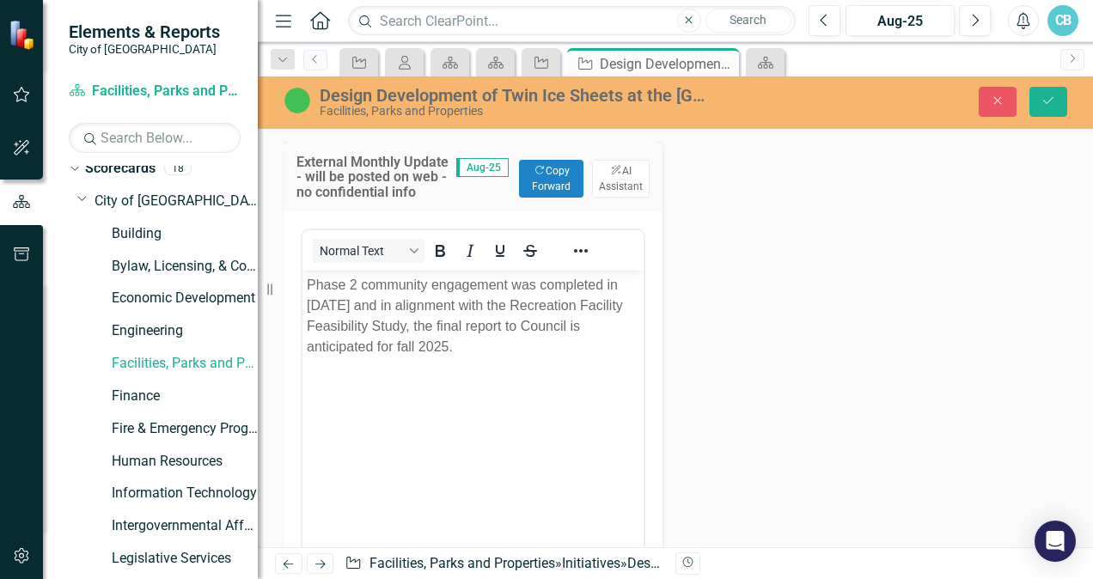
click at [432, 458] on body "Phase 2 community engagement was completed in [DATE] and in alignment with the …" at bounding box center [472, 400] width 341 height 258
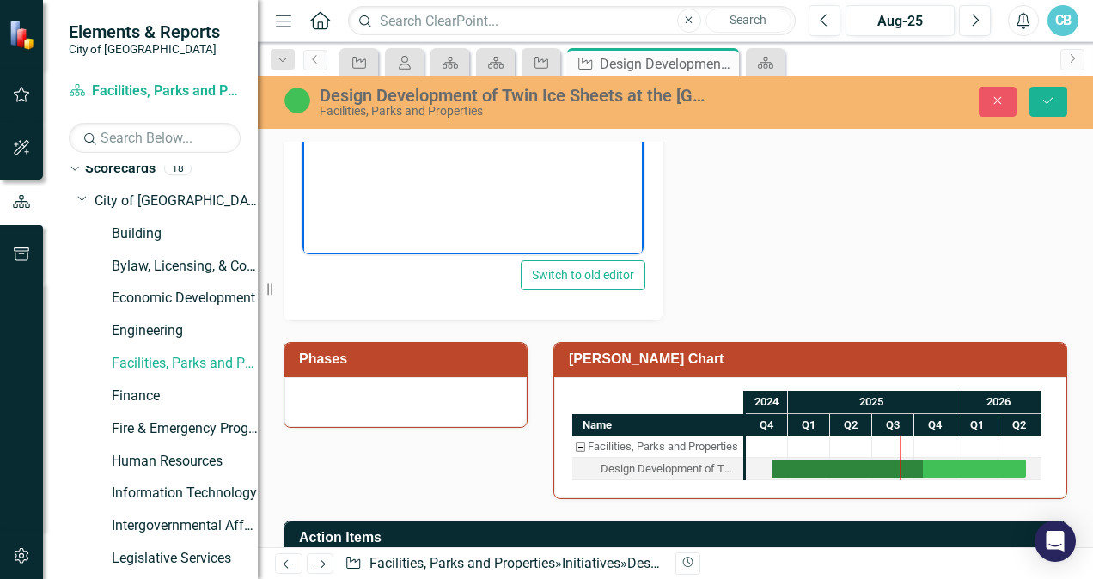
scroll to position [1546, 0]
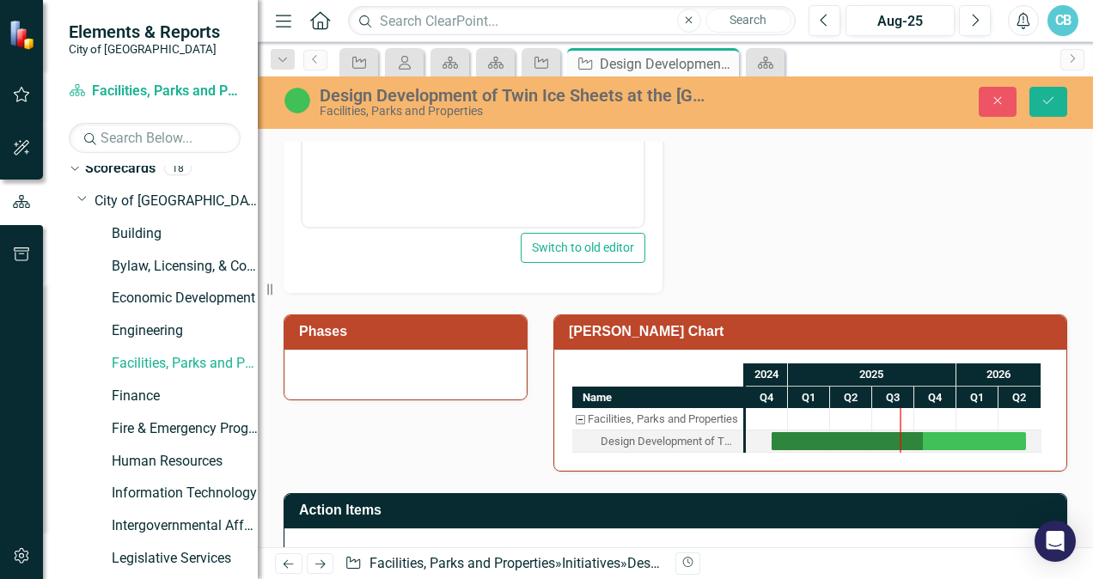
click at [379, 350] on div "Phases" at bounding box center [405, 332] width 242 height 34
click at [364, 386] on div at bounding box center [405, 375] width 242 height 50
click at [363, 387] on div at bounding box center [405, 375] width 242 height 50
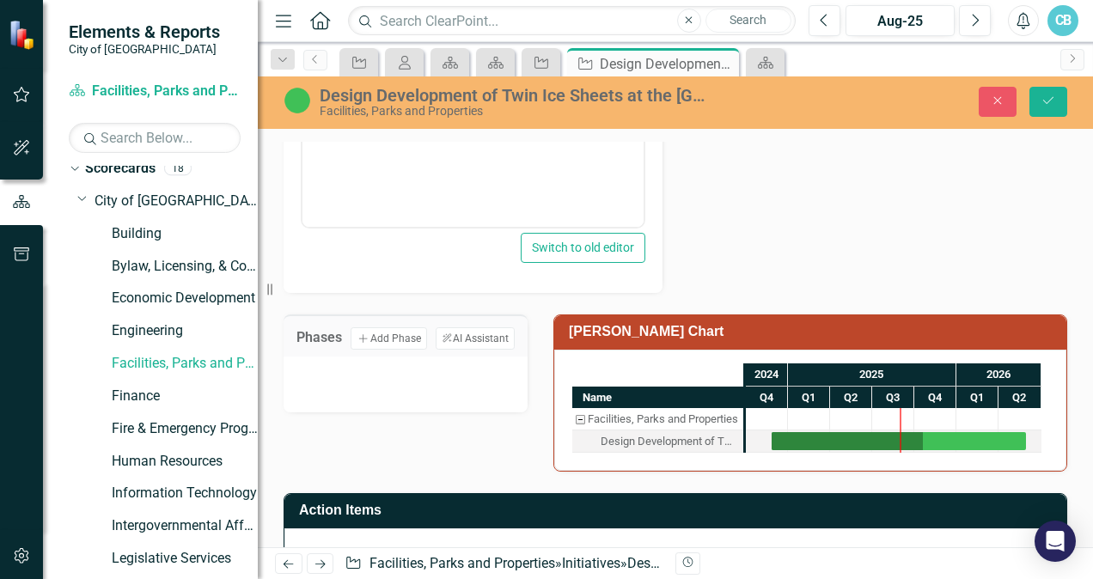
click at [386, 392] on div at bounding box center [406, 382] width 210 height 26
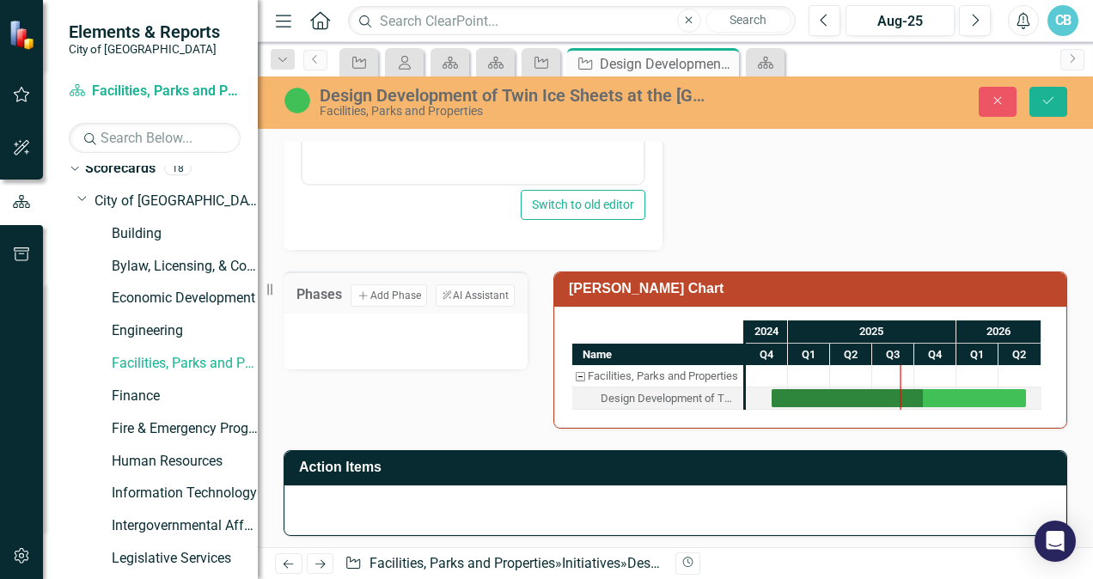
scroll to position [1579, 0]
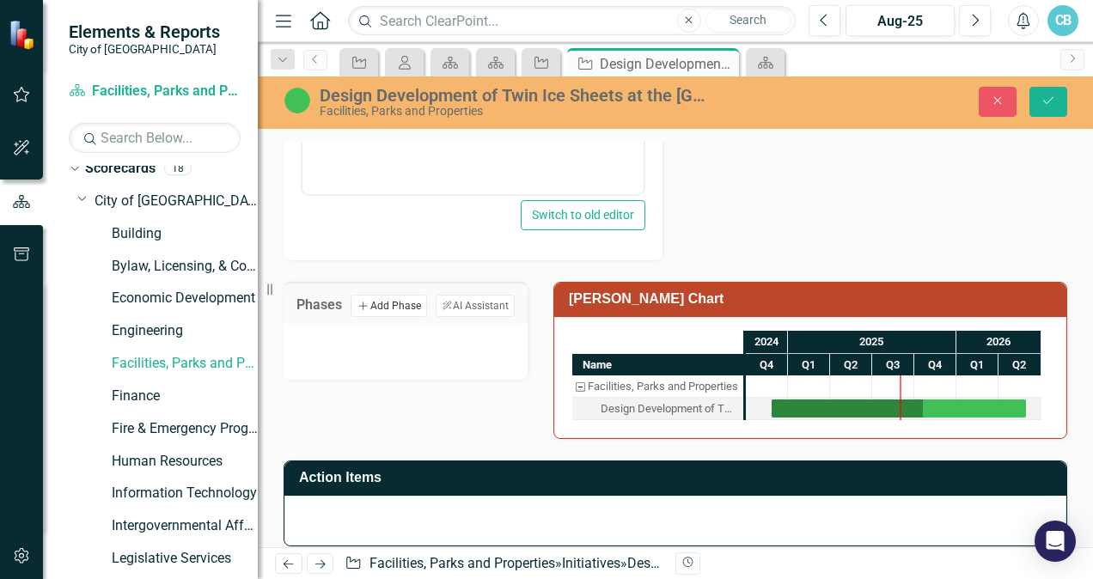
click at [385, 309] on button "Add Add Phase" at bounding box center [388, 306] width 76 height 22
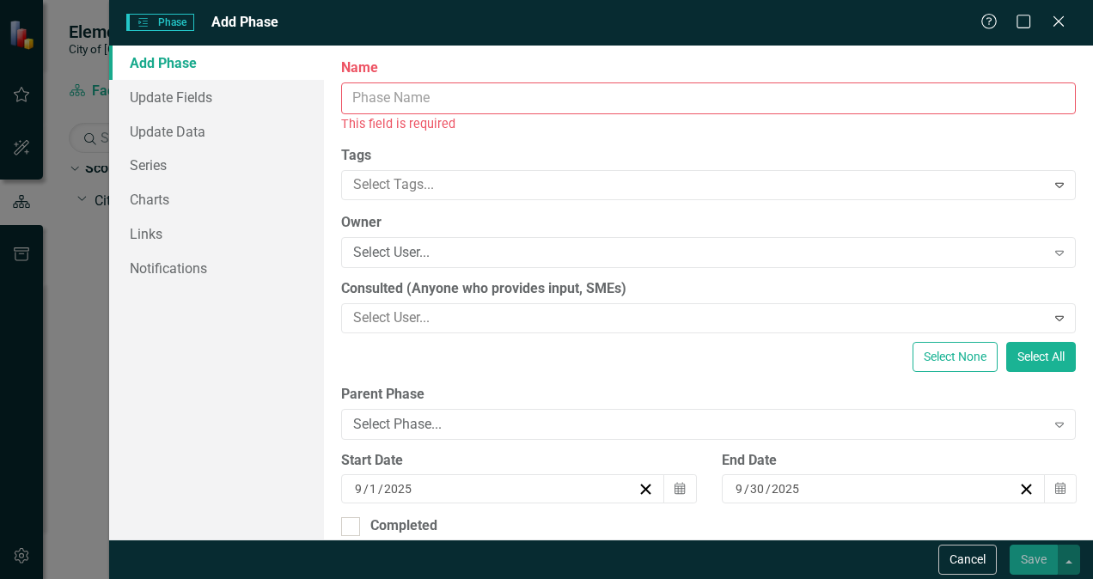
click at [393, 89] on input "Name" at bounding box center [708, 98] width 734 height 32
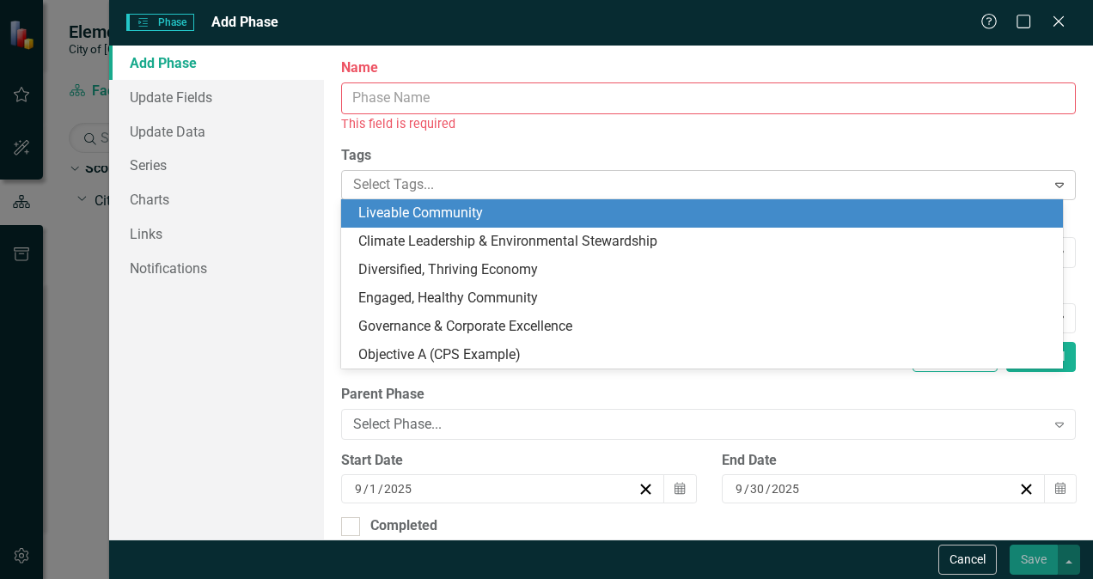
click at [843, 189] on div at bounding box center [695, 185] width 698 height 23
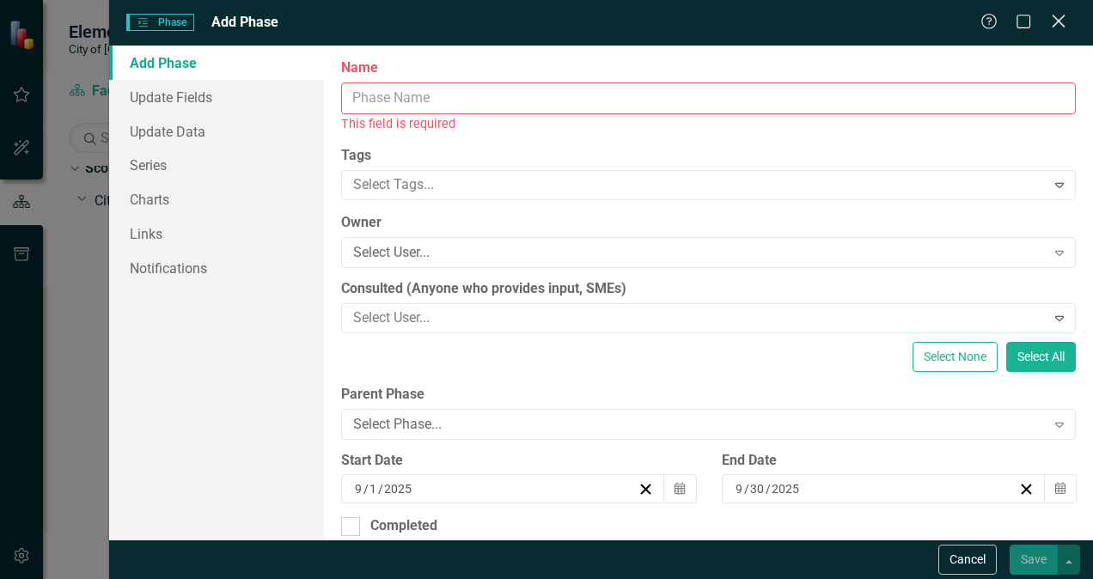
click at [1053, 22] on icon "Close" at bounding box center [1057, 21] width 21 height 16
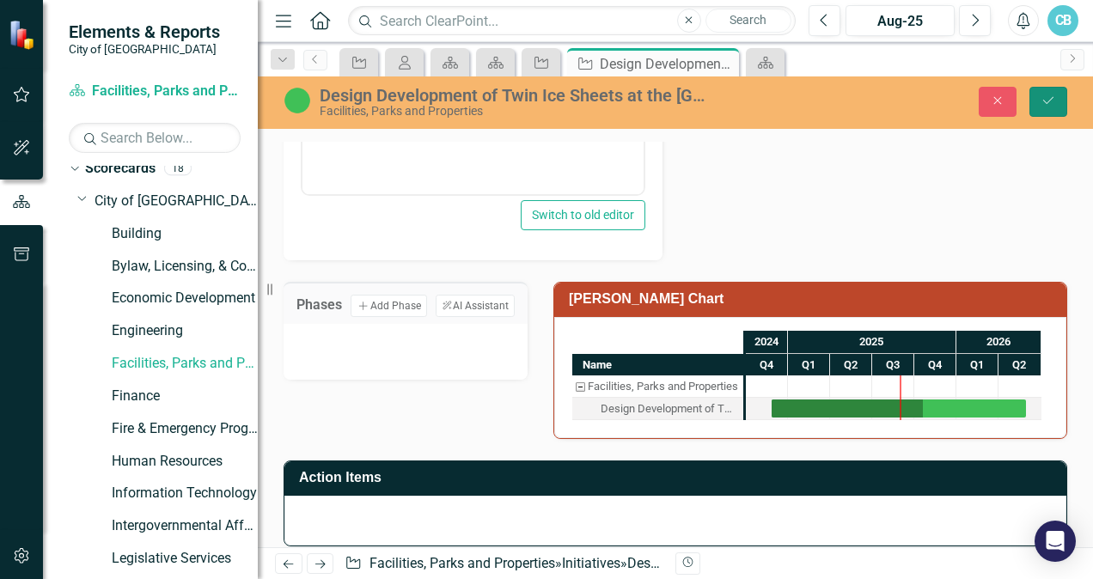
click at [1049, 98] on icon "Save" at bounding box center [1047, 100] width 15 height 12
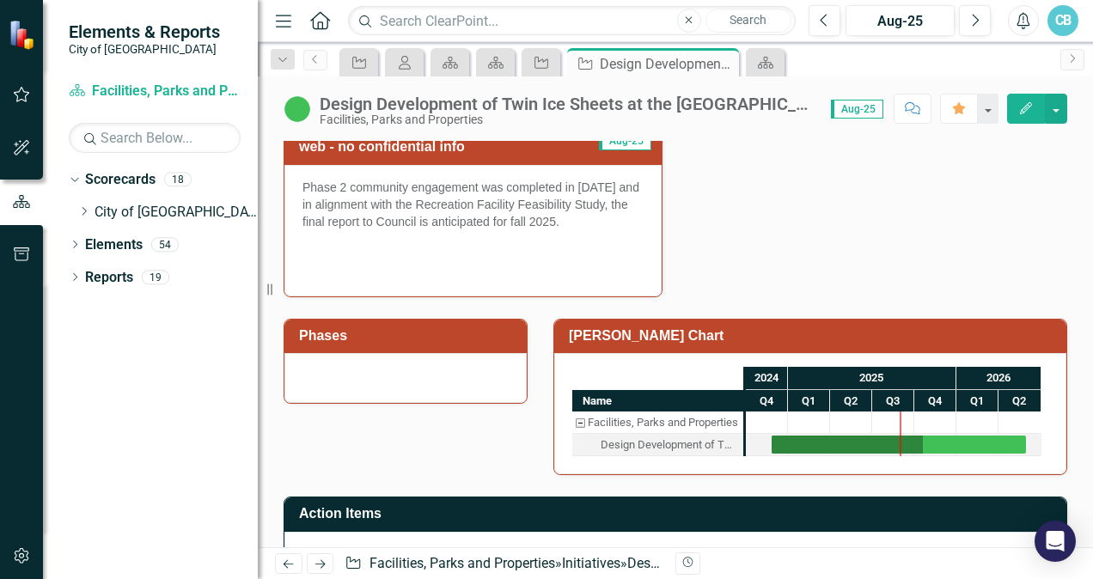
scroll to position [687, 0]
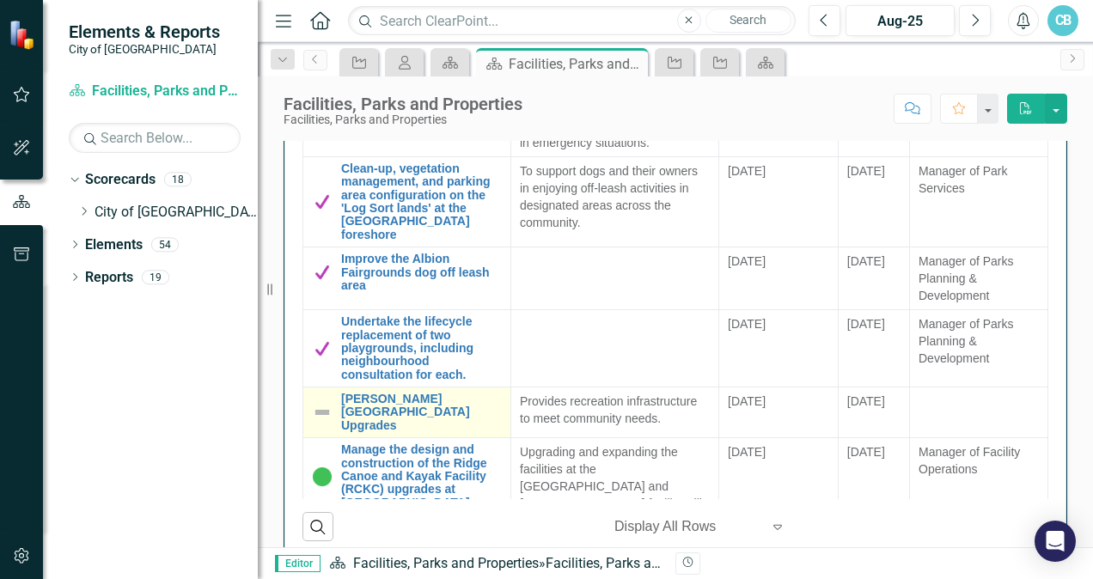
scroll to position [1460, 0]
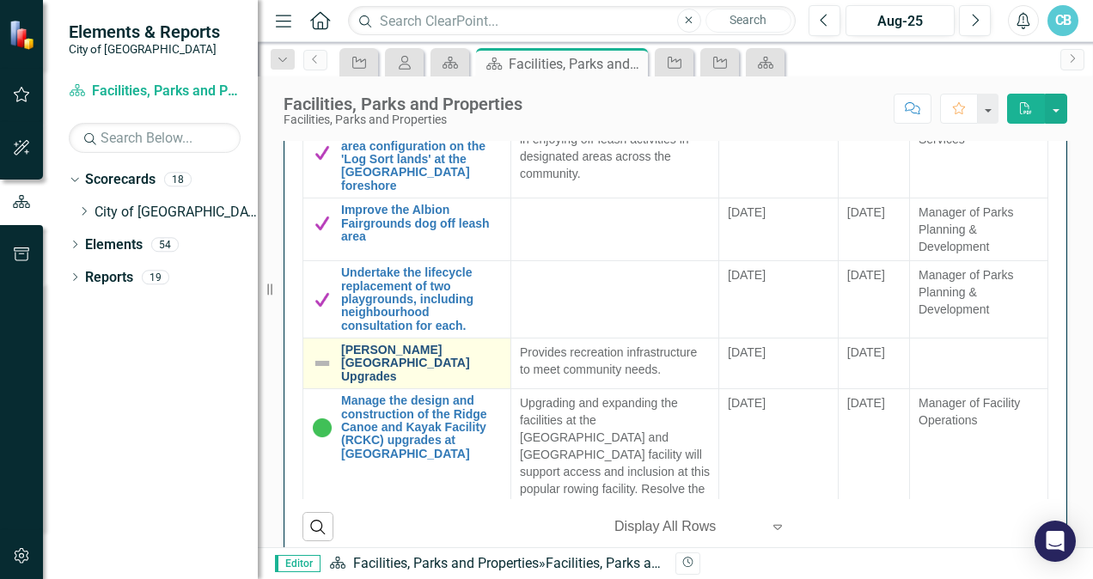
click at [424, 381] on link "[PERSON_NAME][GEOGRAPHIC_DATA] Upgrades" at bounding box center [421, 364] width 161 height 40
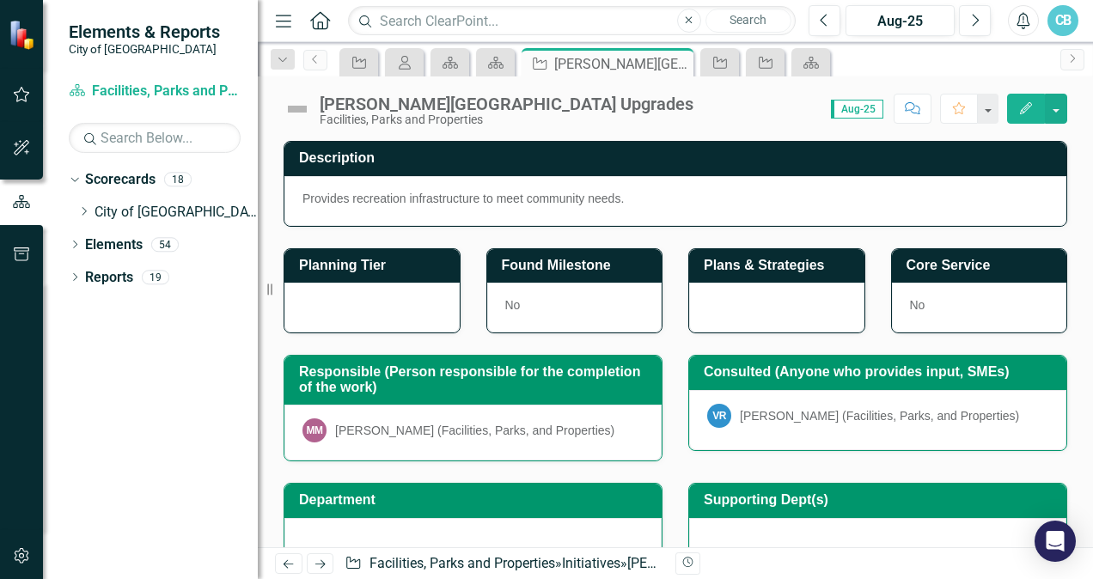
click at [297, 101] on img at bounding box center [296, 108] width 27 height 27
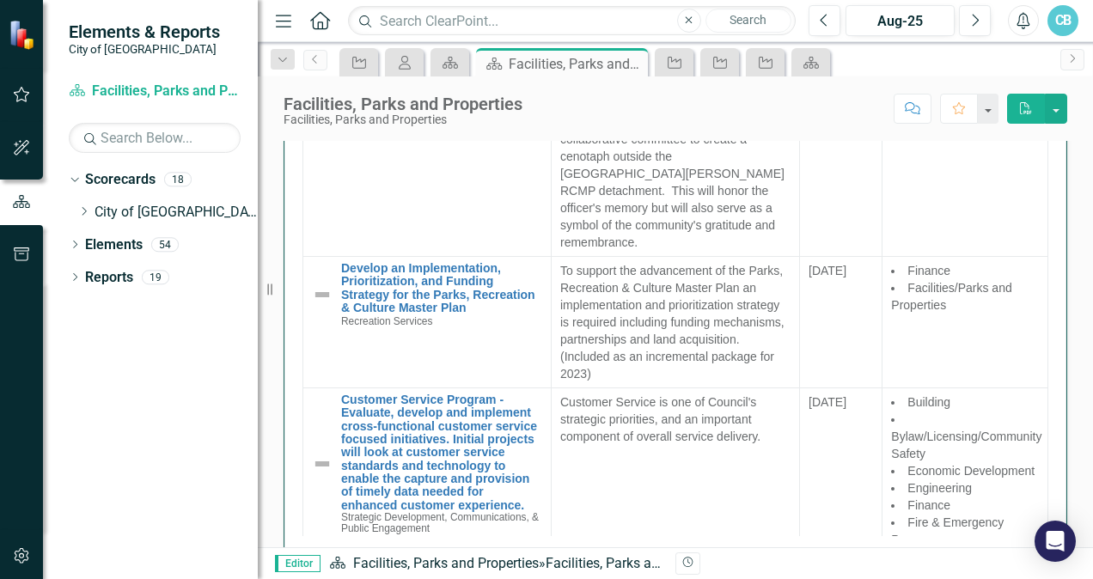
scroll to position [3178, 0]
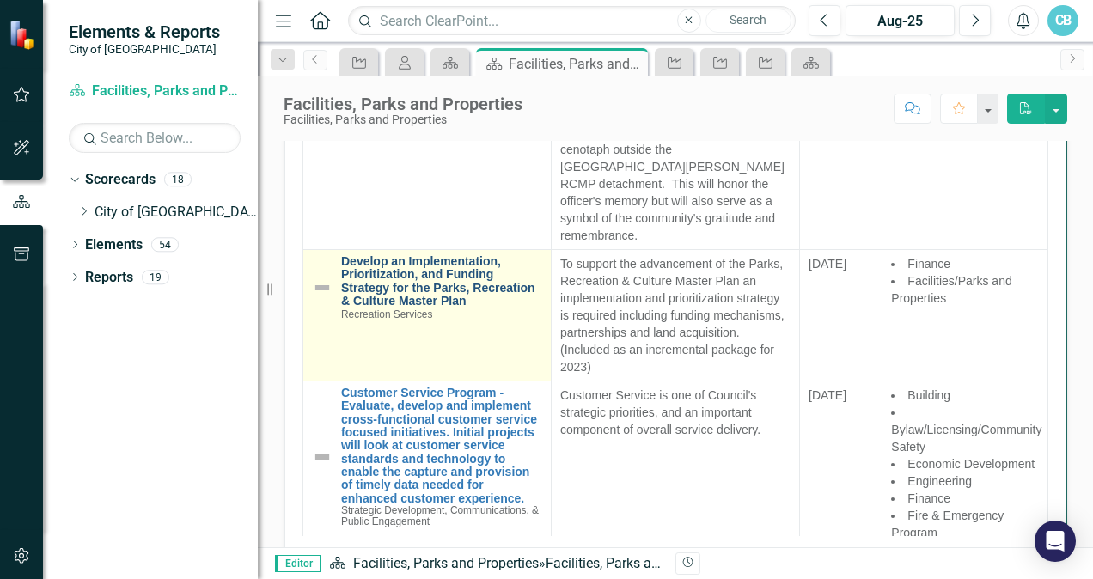
click at [457, 308] on link "Develop an Implementation, Prioritization, and Funding Strategy for the Parks, …" at bounding box center [441, 281] width 201 height 53
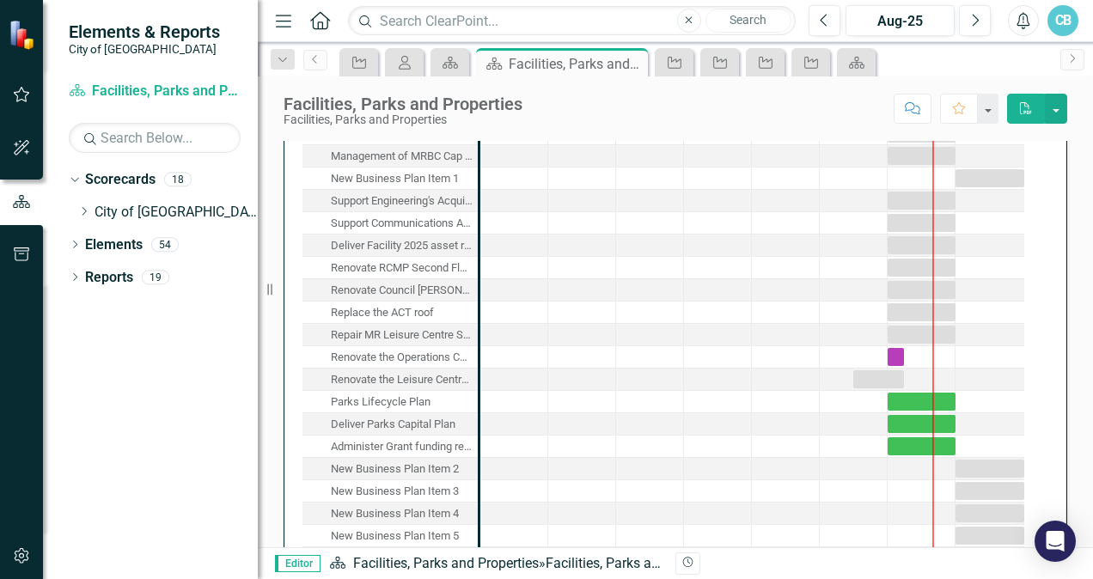
scroll to position [2645, 0]
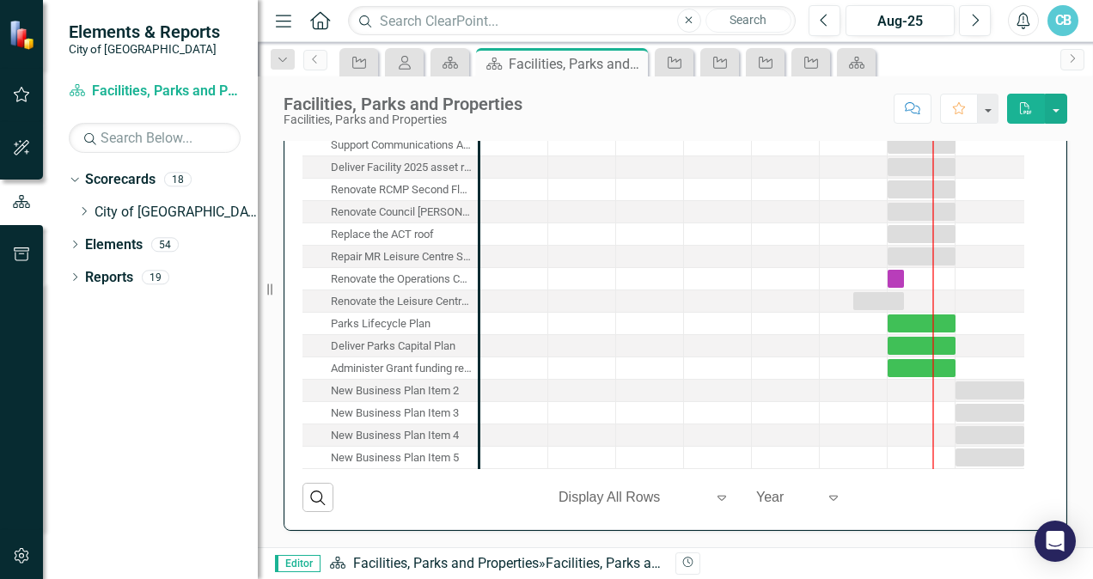
click at [1068, 19] on div "CB" at bounding box center [1062, 20] width 31 height 31
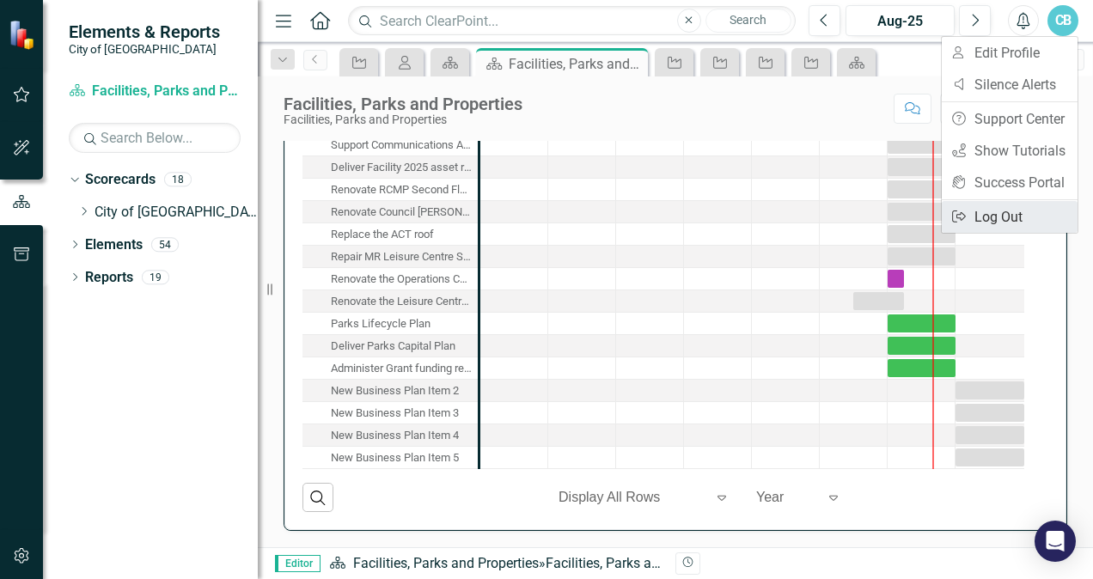
click at [988, 217] on link "Logout Log Out" at bounding box center [1009, 217] width 136 height 32
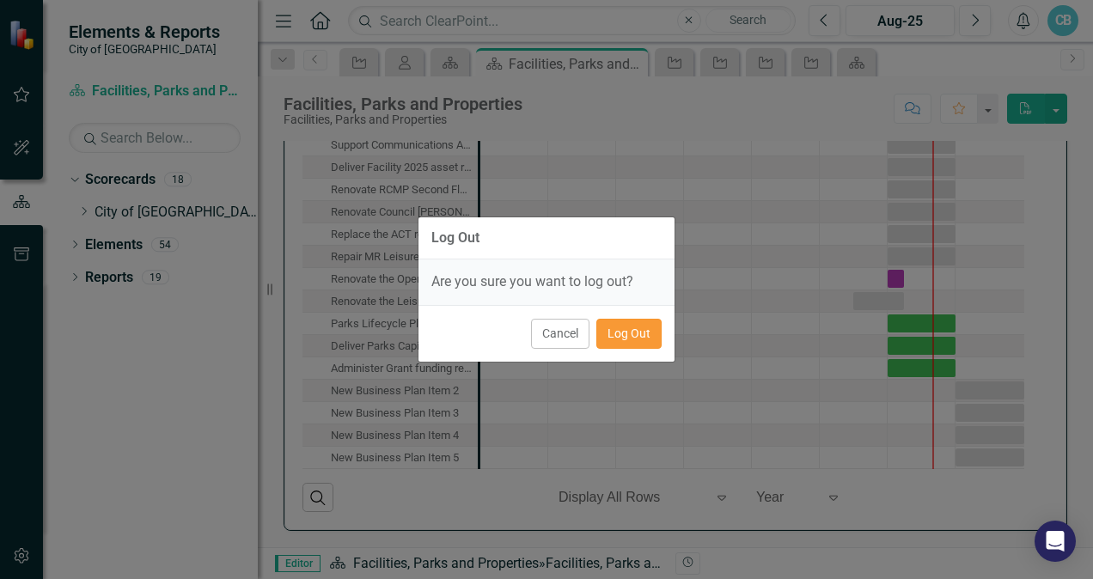
click at [641, 330] on button "Log Out" at bounding box center [628, 334] width 65 height 30
